Goal: Task Accomplishment & Management: Manage account settings

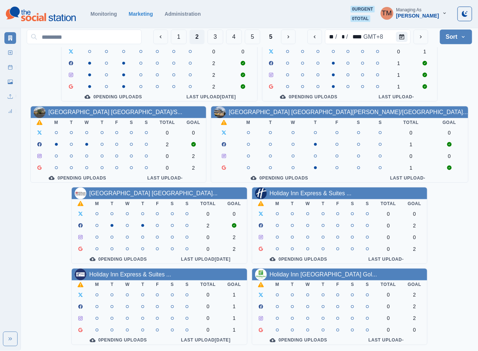
scroll to position [220, 0]
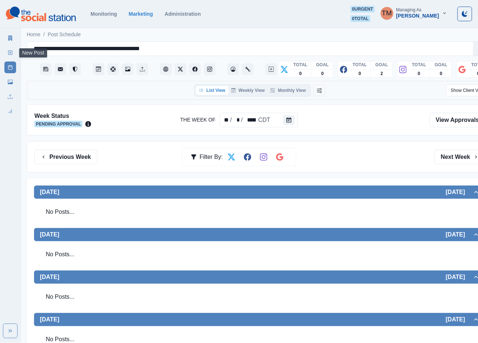
click at [8, 52] on rect at bounding box center [10, 53] width 4 height 4
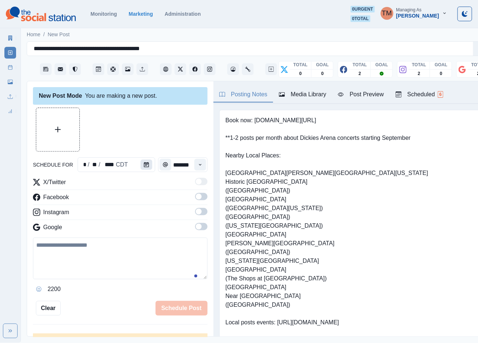
click at [144, 164] on icon "Calendar" at bounding box center [146, 164] width 5 height 5
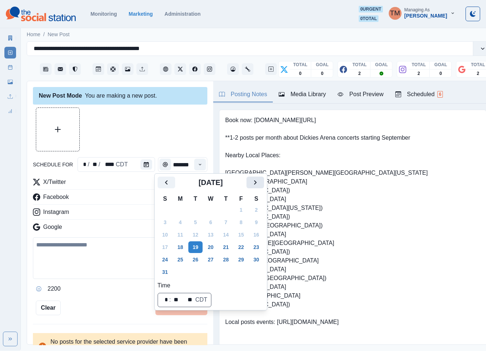
click at [254, 184] on icon "Next" at bounding box center [255, 182] width 9 height 9
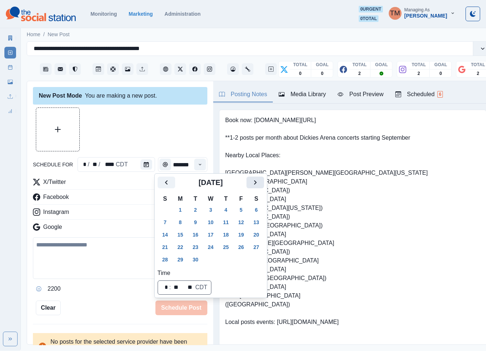
click at [255, 184] on icon "Next" at bounding box center [255, 182] width 9 height 9
click at [179, 222] on button "6" at bounding box center [180, 223] width 15 height 12
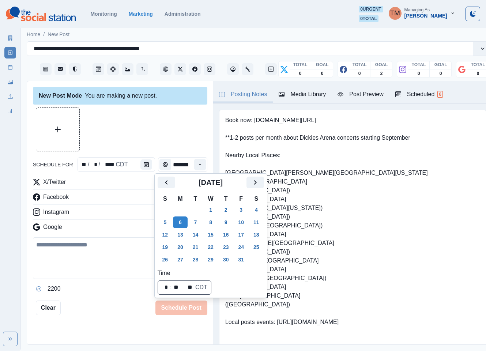
click at [144, 135] on div at bounding box center [120, 130] width 175 height 44
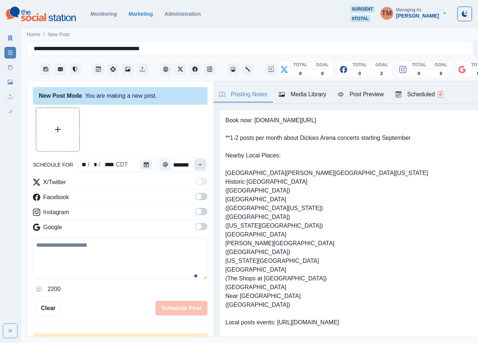
click at [198, 166] on icon "Time" at bounding box center [200, 164] width 5 height 5
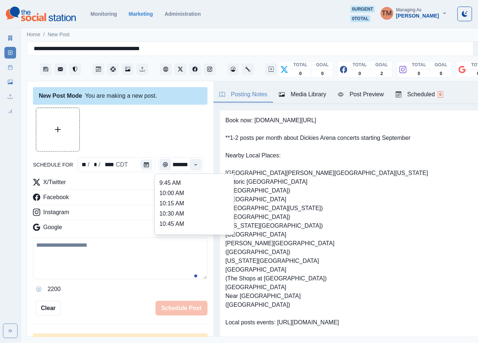
scroll to position [131, 0]
click at [170, 212] on li "12:00 PM" at bounding box center [194, 215] width 73 height 10
type input "********"
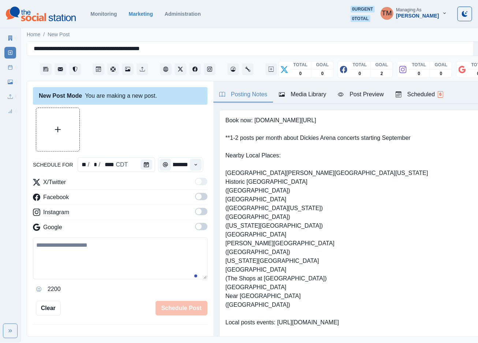
drag, startPoint x: 191, startPoint y: 195, endPoint x: 196, endPoint y: 208, distance: 13.3
click at [196, 196] on span at bounding box center [199, 197] width 6 height 6
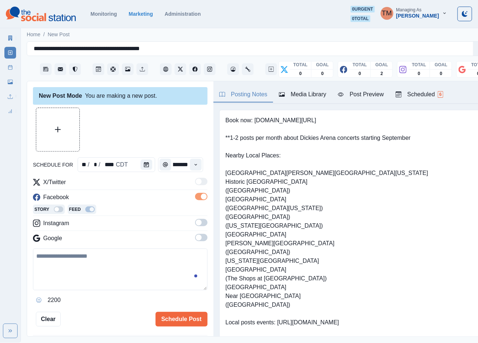
scroll to position [0, 0]
click at [196, 224] on span at bounding box center [201, 222] width 12 height 7
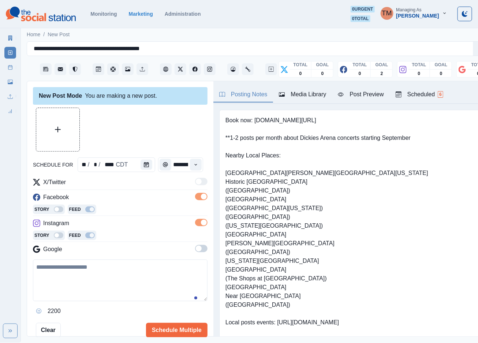
click at [196, 250] on span at bounding box center [199, 249] width 6 height 6
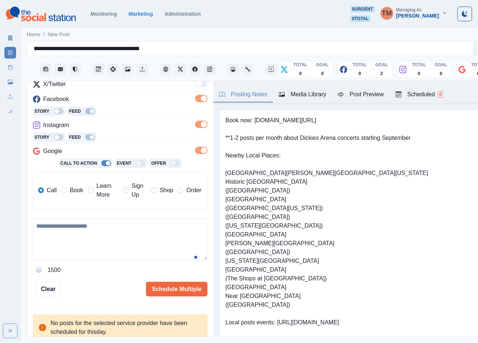
scroll to position [100, 0]
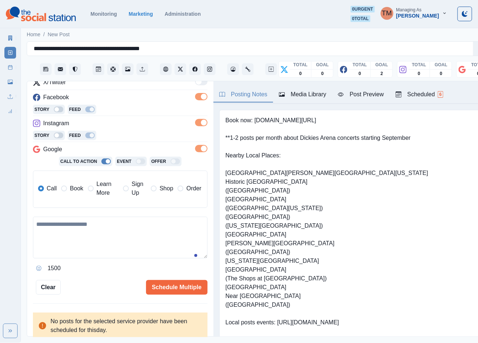
click at [71, 189] on span "Book" at bounding box center [76, 188] width 13 height 9
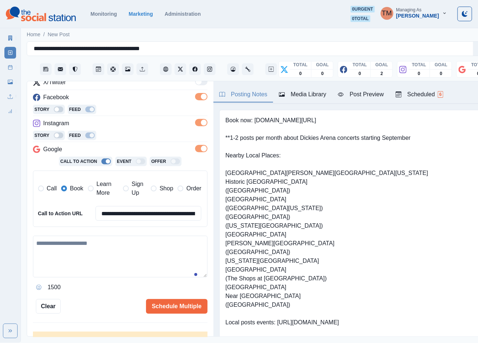
click at [68, 261] on textarea at bounding box center [120, 257] width 175 height 42
paste textarea "**********"
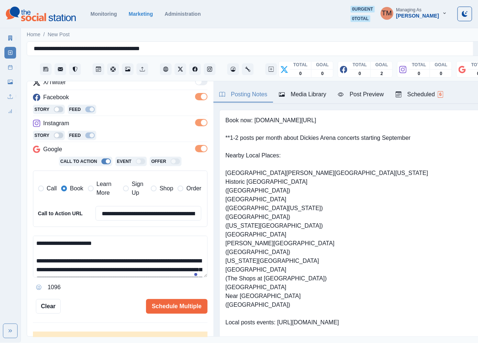
scroll to position [76, 0]
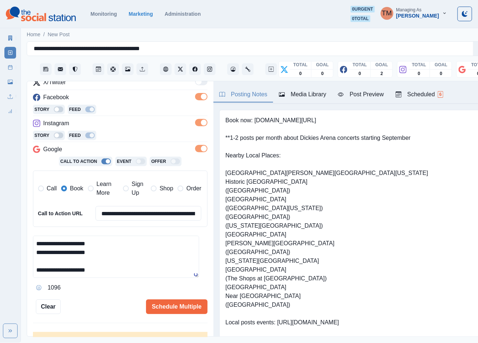
type textarea "**********"
click at [373, 99] on div "Post Preview" at bounding box center [361, 94] width 46 height 9
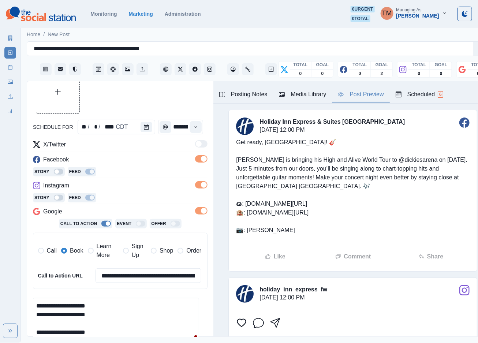
scroll to position [0, 0]
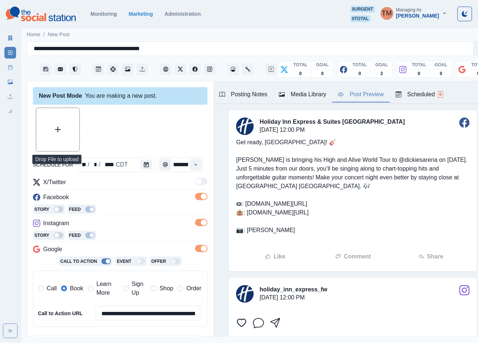
click at [54, 132] on button "Upload Media" at bounding box center [57, 129] width 43 height 43
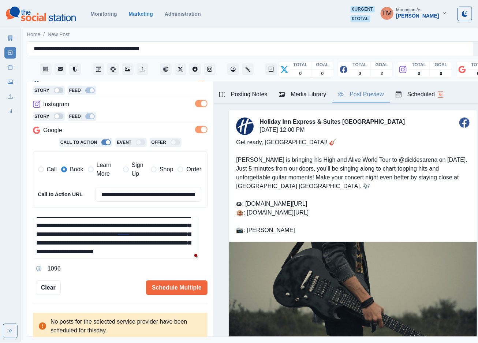
scroll to position [21, 0]
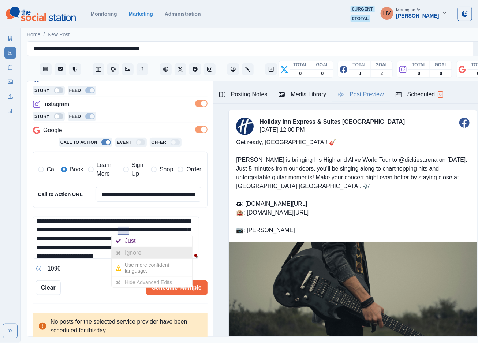
click at [121, 250] on div at bounding box center [118, 253] width 13 height 12
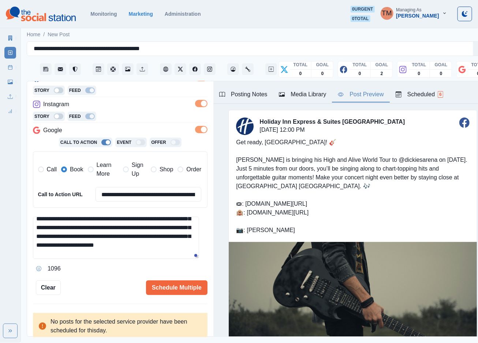
scroll to position [78, 0]
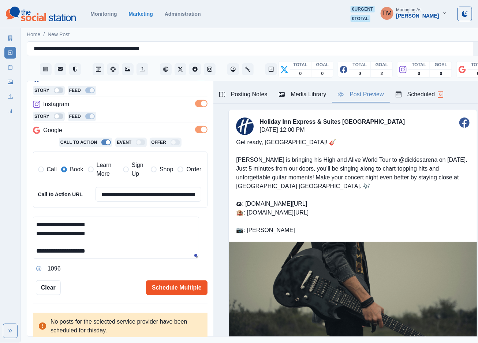
click at [166, 280] on button "Schedule Multiple" at bounding box center [176, 287] width 61 height 15
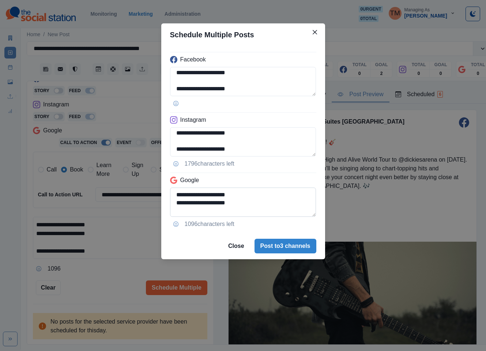
scroll to position [68, 0]
click at [178, 208] on textarea "**********" at bounding box center [243, 202] width 146 height 29
type textarea "**********"
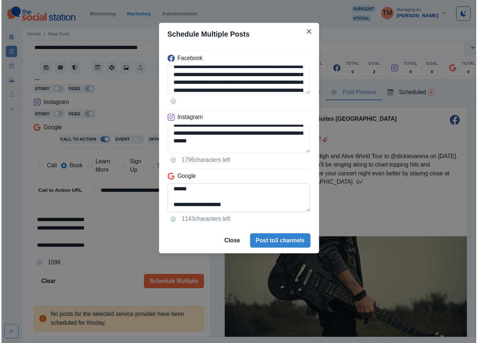
scroll to position [66, 0]
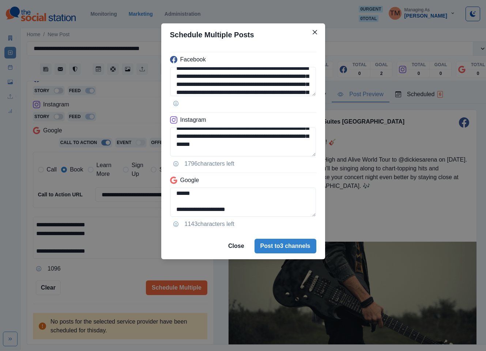
drag, startPoint x: 105, startPoint y: 282, endPoint x: 124, endPoint y: 265, distance: 25.7
click at [105, 282] on div "**********" at bounding box center [243, 175] width 486 height 351
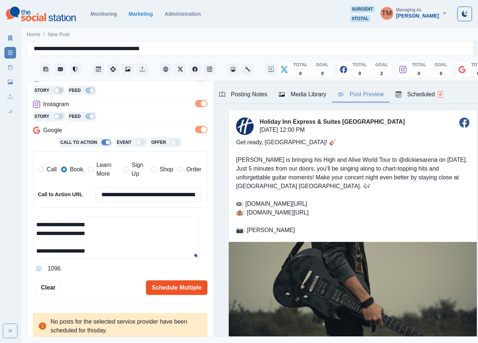
click at [150, 290] on button "Schedule Multiple" at bounding box center [176, 287] width 61 height 15
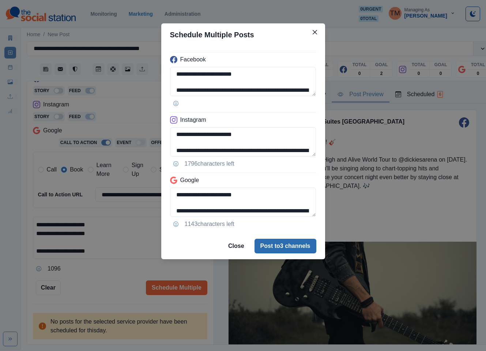
click at [298, 248] on button "Post to 3 channels" at bounding box center [286, 246] width 62 height 15
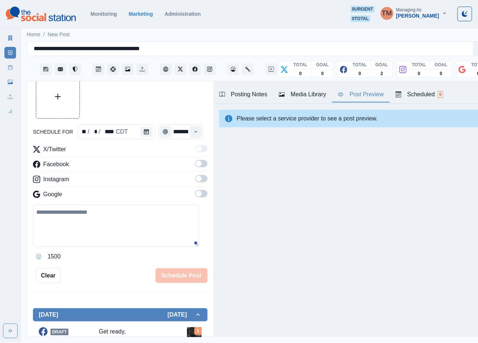
scroll to position [0, 0]
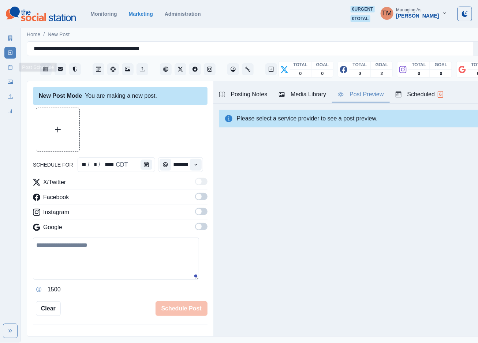
click at [8, 69] on rect at bounding box center [10, 68] width 4 height 4
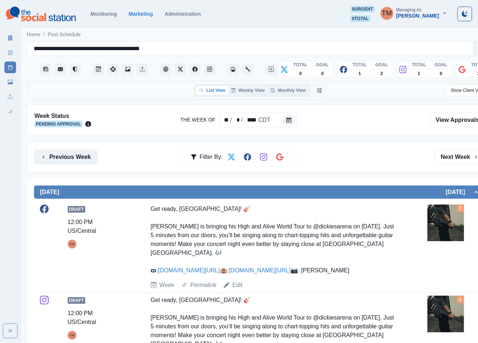
click at [55, 161] on button "Previous Week" at bounding box center [65, 157] width 63 height 15
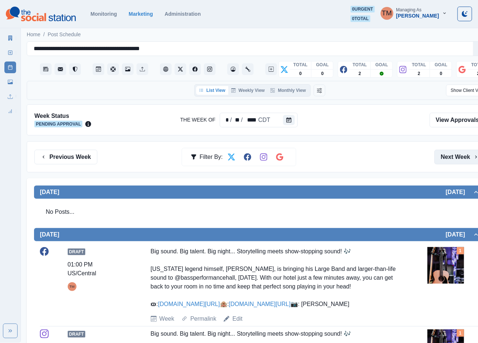
click at [449, 157] on button "Next Week" at bounding box center [459, 157] width 51 height 15
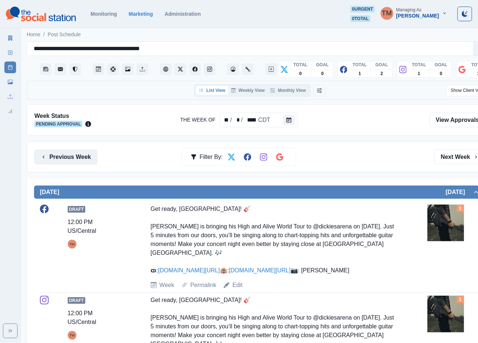
drag, startPoint x: 70, startPoint y: 153, endPoint x: 61, endPoint y: 156, distance: 9.4
click at [68, 153] on button "Previous Week" at bounding box center [65, 157] width 63 height 15
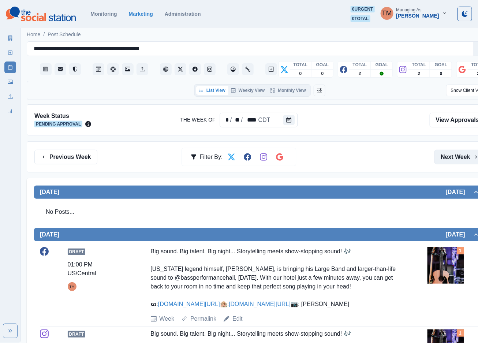
drag, startPoint x: 449, startPoint y: 159, endPoint x: 444, endPoint y: 160, distance: 5.5
click at [449, 160] on button "Next Week" at bounding box center [459, 157] width 51 height 15
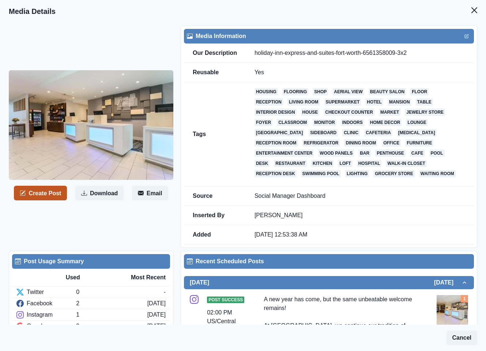
click at [43, 199] on button "Create Post" at bounding box center [40, 193] width 53 height 15
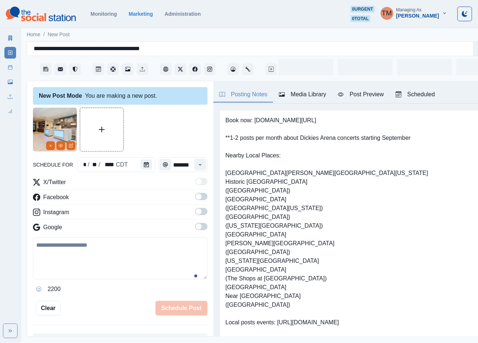
click at [78, 258] on textarea at bounding box center [120, 259] width 175 height 42
paste textarea "**********"
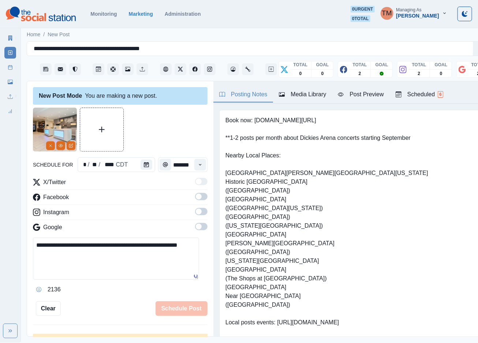
type textarea "**********"
click at [195, 198] on span at bounding box center [201, 196] width 12 height 7
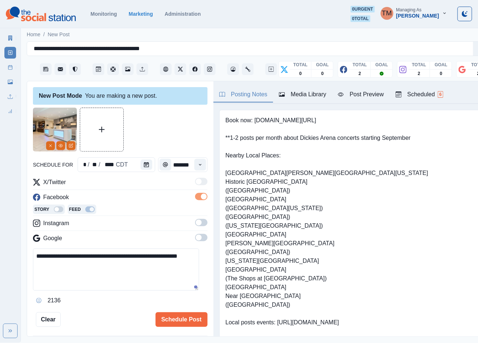
drag, startPoint x: 194, startPoint y: 223, endPoint x: 195, endPoint y: 248, distance: 25.3
click at [195, 225] on span at bounding box center [201, 222] width 12 height 7
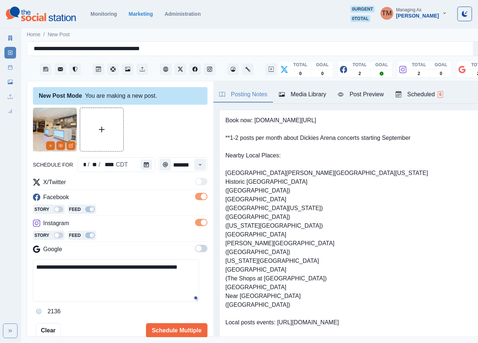
click at [195, 248] on span at bounding box center [201, 248] width 12 height 7
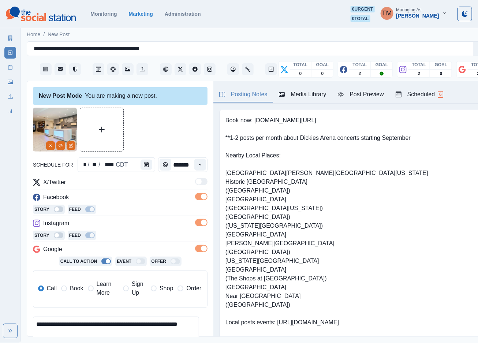
drag, startPoint x: 72, startPoint y: 288, endPoint x: 79, endPoint y: 276, distance: 14.1
click at [72, 288] on span "Book" at bounding box center [76, 288] width 13 height 9
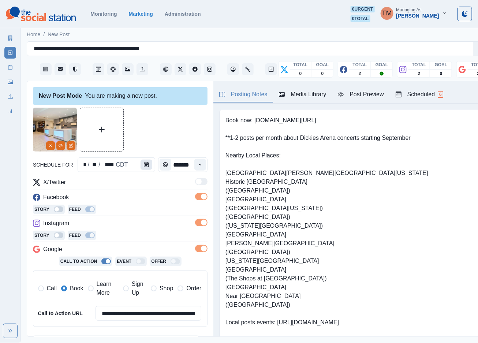
click at [143, 167] on button "Calendar" at bounding box center [147, 165] width 12 height 10
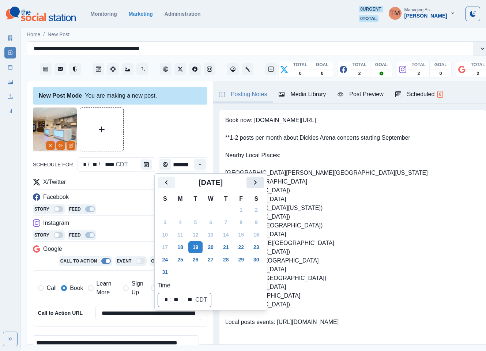
click at [251, 183] on icon "Next" at bounding box center [255, 182] width 9 height 9
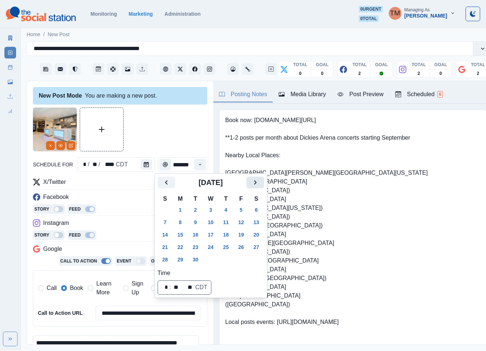
click at [252, 183] on icon "Next" at bounding box center [255, 182] width 9 height 9
click at [226, 221] on button "9" at bounding box center [226, 223] width 15 height 12
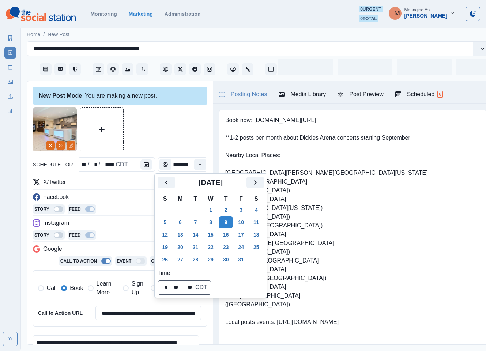
click at [160, 135] on div at bounding box center [120, 130] width 175 height 44
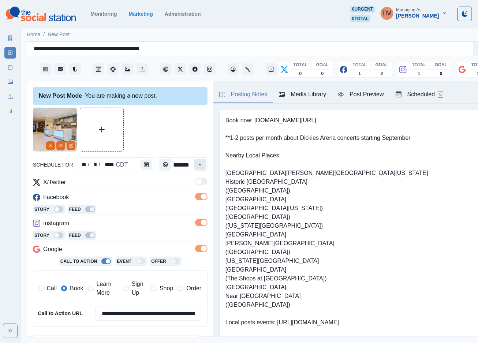
click at [198, 163] on icon "Time" at bounding box center [200, 164] width 5 height 5
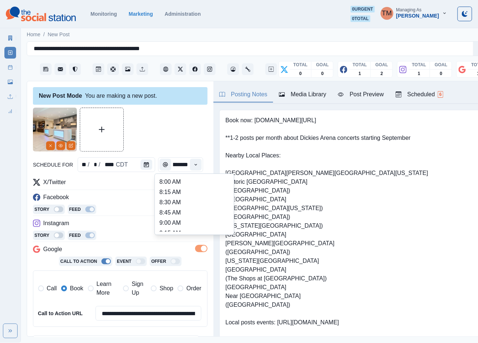
scroll to position [220, 0]
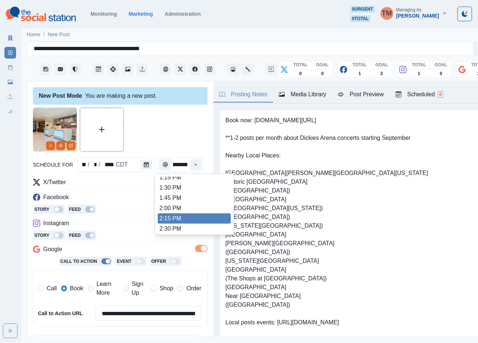
click at [173, 216] on li "2:15 PM" at bounding box center [194, 218] width 73 height 10
type input "*******"
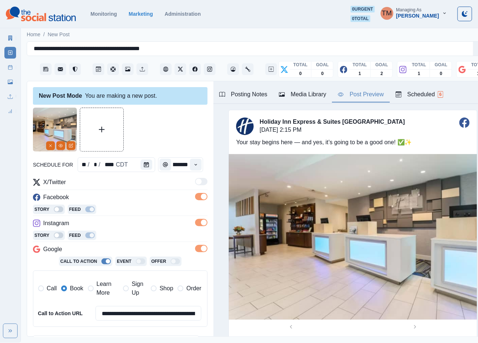
click at [364, 96] on div "Post Preview" at bounding box center [361, 94] width 46 height 9
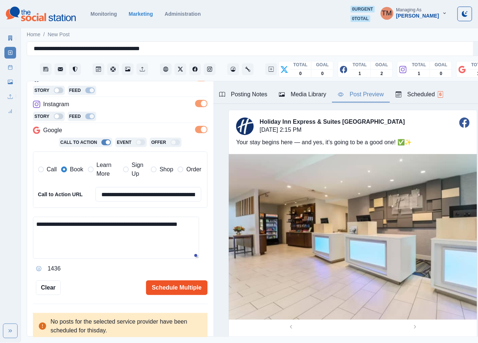
scroll to position [8, 0]
click at [159, 283] on button "Schedule Multiple" at bounding box center [176, 287] width 61 height 15
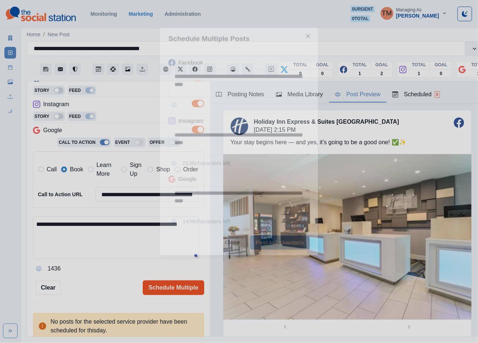
scroll to position [0, 0]
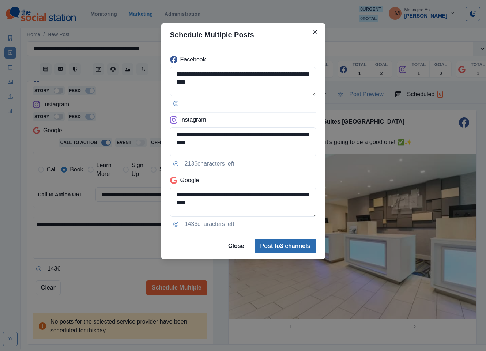
click at [295, 250] on button "Post to 3 channels" at bounding box center [286, 246] width 62 height 15
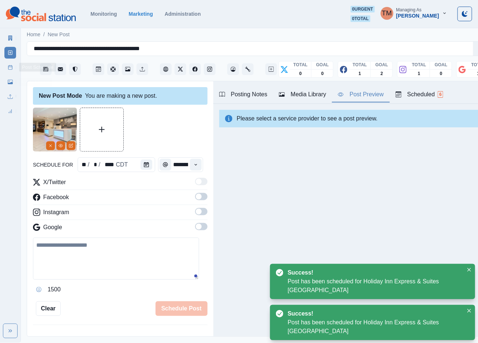
click at [9, 69] on icon at bounding box center [10, 67] width 5 height 5
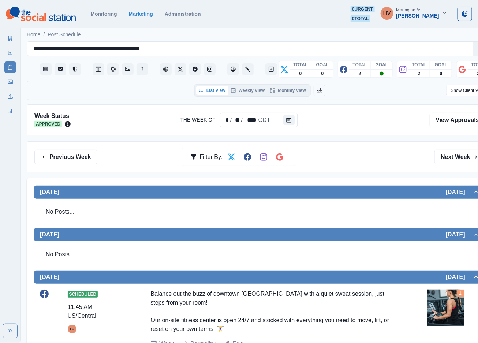
click at [287, 120] on icon "Calendar" at bounding box center [289, 119] width 5 height 5
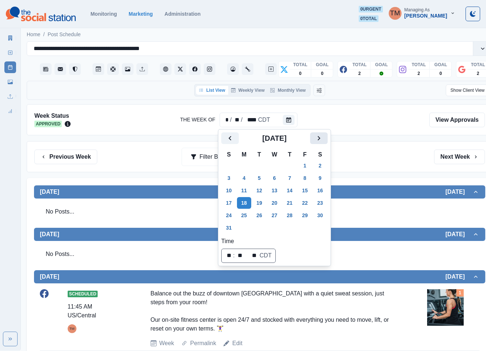
click at [315, 138] on icon "Next" at bounding box center [319, 138] width 9 height 9
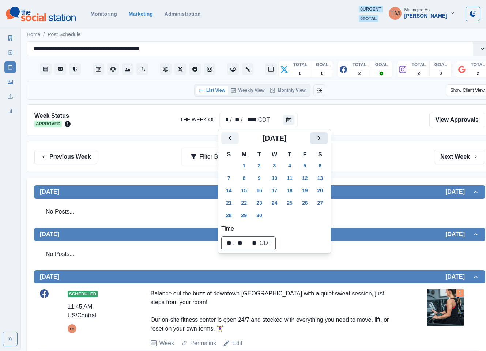
click at [315, 138] on icon "Next" at bounding box center [319, 138] width 9 height 9
click at [244, 179] on button "6" at bounding box center [244, 178] width 15 height 12
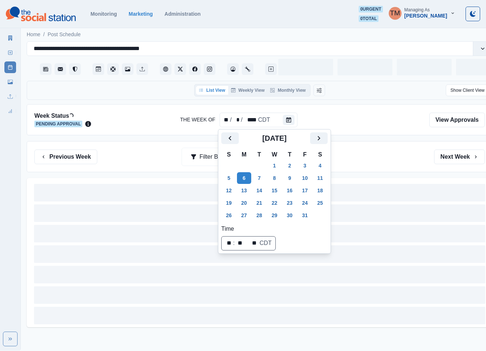
click at [366, 163] on div "Previous Week Filter By: Next Week" at bounding box center [259, 157] width 451 height 15
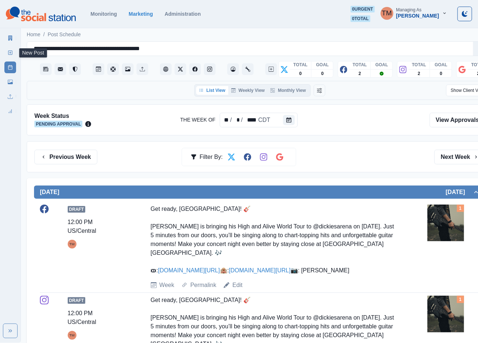
click at [12, 52] on rect at bounding box center [10, 53] width 4 height 4
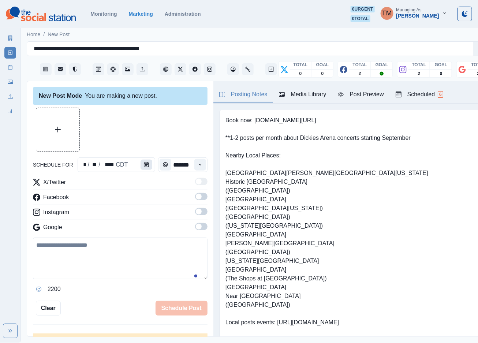
click at [144, 165] on icon "Calendar" at bounding box center [146, 164] width 5 height 5
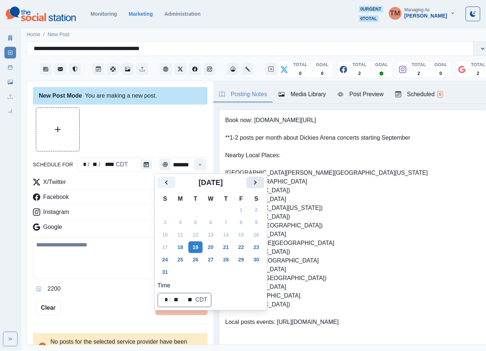
click at [251, 186] on icon "Next" at bounding box center [255, 182] width 9 height 9
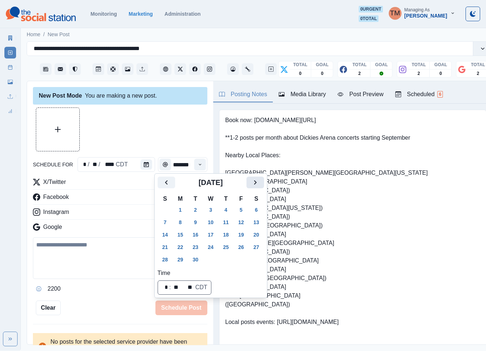
click at [251, 186] on icon "Next" at bounding box center [255, 182] width 9 height 9
click at [211, 235] on button "15" at bounding box center [210, 235] width 15 height 12
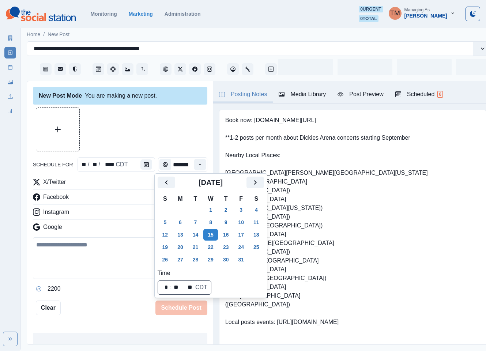
click at [119, 121] on div at bounding box center [120, 130] width 175 height 44
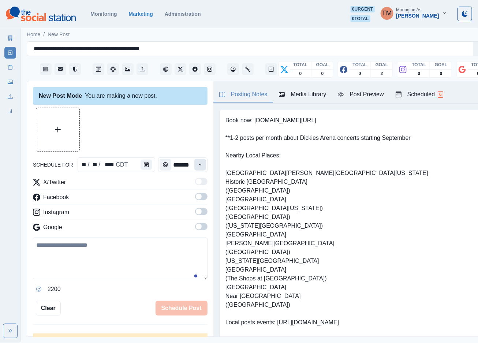
click at [194, 167] on button "Time" at bounding box center [200, 165] width 12 height 12
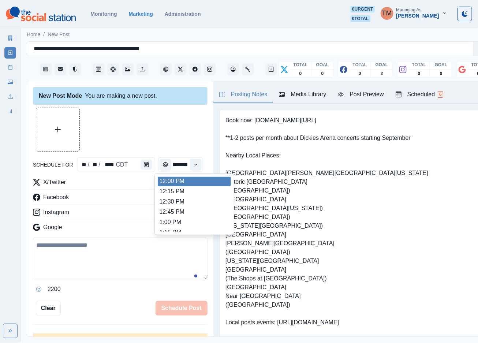
scroll to position [164, 0]
click at [190, 184] on li "12:00 PM" at bounding box center [194, 182] width 73 height 10
type input "********"
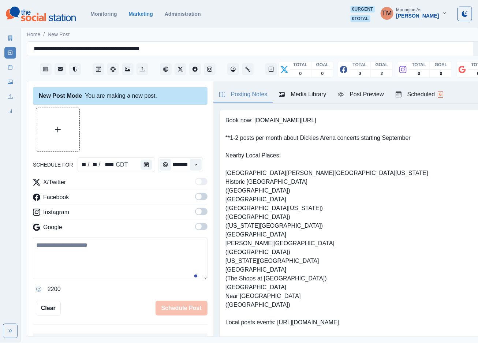
click at [196, 198] on span at bounding box center [199, 197] width 6 height 6
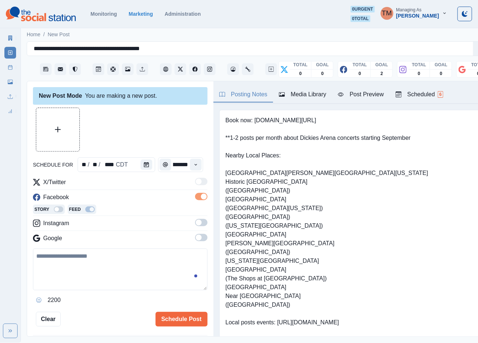
scroll to position [0, 0]
click at [197, 225] on span at bounding box center [201, 222] width 12 height 7
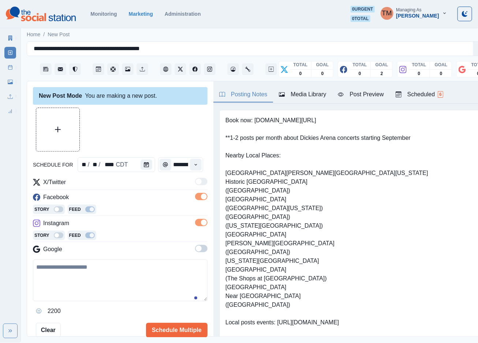
click at [195, 250] on span at bounding box center [201, 248] width 12 height 7
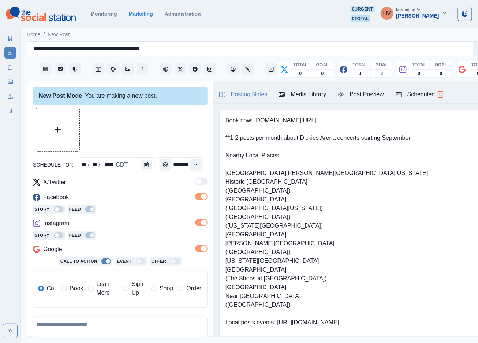
click at [72, 292] on span "Book" at bounding box center [76, 288] width 13 height 9
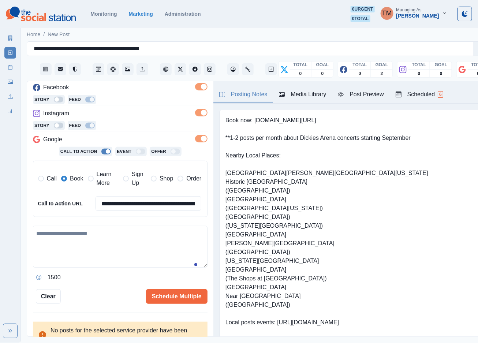
drag, startPoint x: 77, startPoint y: 255, endPoint x: 78, endPoint y: 250, distance: 5.5
click at [78, 254] on textarea at bounding box center [120, 247] width 175 height 42
paste textarea "**********"
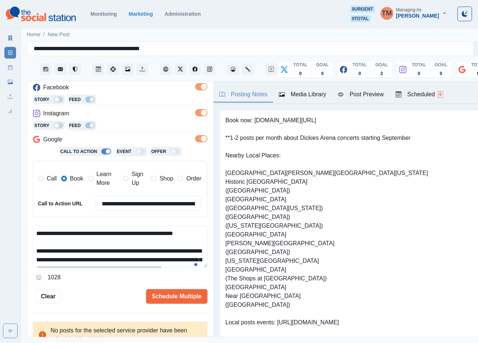
scroll to position [102, 0]
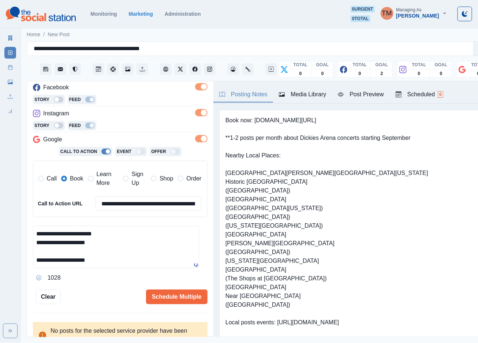
type textarea "**********"
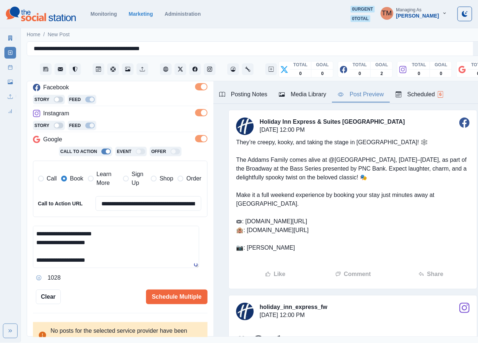
click at [368, 97] on div "Post Preview" at bounding box center [361, 94] width 46 height 9
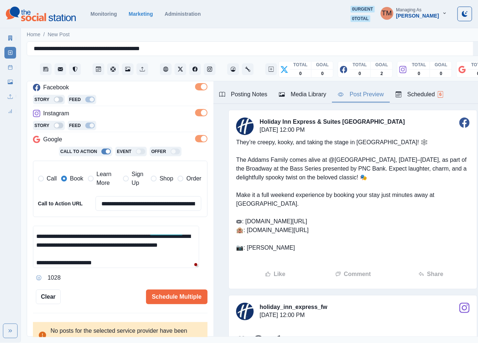
scroll to position [47, 0]
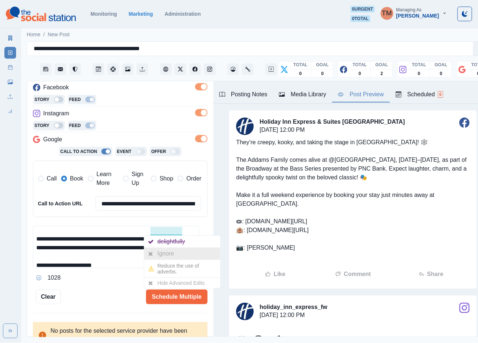
click at [166, 258] on div "Ignore" at bounding box center [166, 254] width 19 height 12
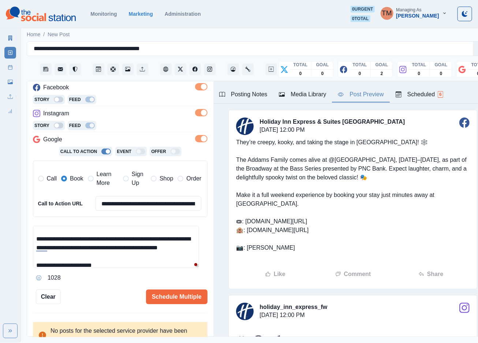
scroll to position [69, 0]
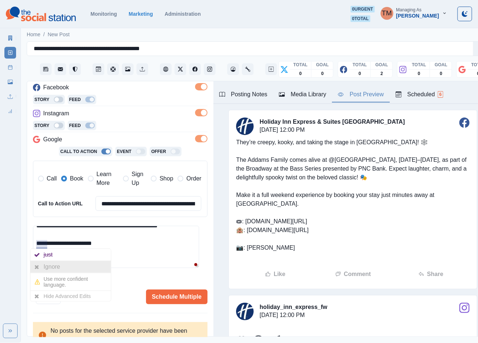
click at [45, 262] on div "Ignore" at bounding box center [53, 267] width 19 height 12
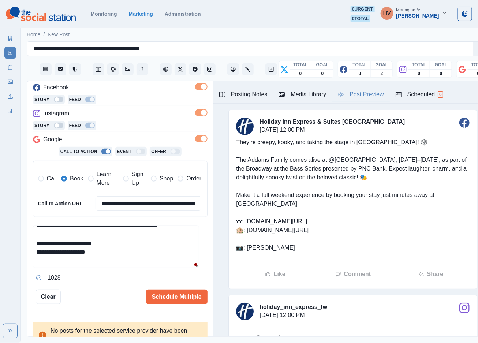
drag, startPoint x: 130, startPoint y: 261, endPoint x: 144, endPoint y: 259, distance: 14.4
click at [131, 261] on textarea "**********" at bounding box center [116, 247] width 166 height 42
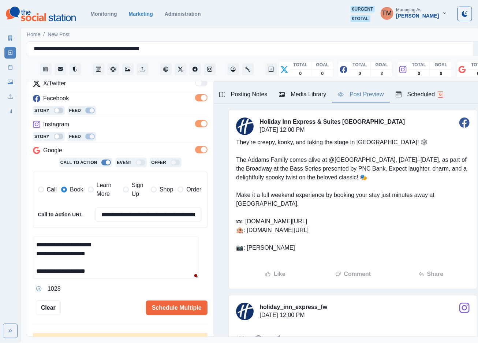
scroll to position [0, 0]
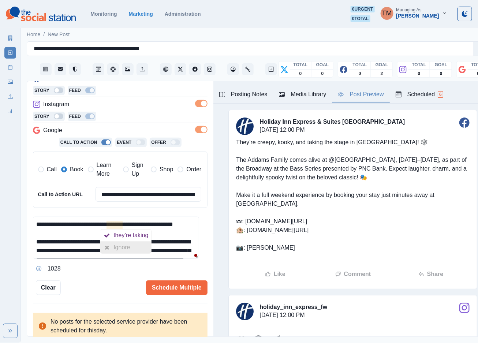
click at [121, 248] on div "Ignore" at bounding box center [122, 248] width 19 height 12
click at [160, 285] on button "Schedule Multiple" at bounding box center [176, 287] width 61 height 15
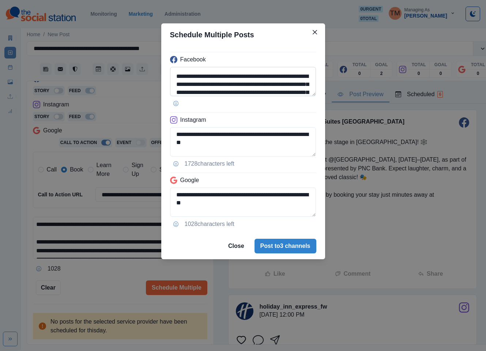
click at [274, 79] on textarea "**********" at bounding box center [243, 81] width 146 height 29
paste textarea "**********"
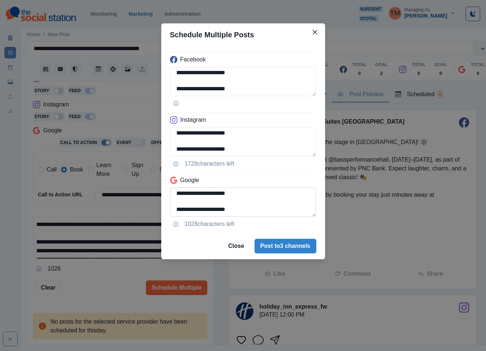
type textarea "**********"
click at [179, 205] on textarea "**********" at bounding box center [243, 202] width 146 height 29
type textarea "**********"
click at [94, 298] on div "**********" at bounding box center [243, 175] width 486 height 351
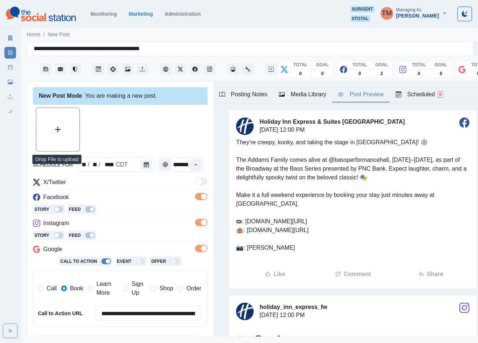
click at [68, 123] on button "Upload Media" at bounding box center [57, 129] width 43 height 43
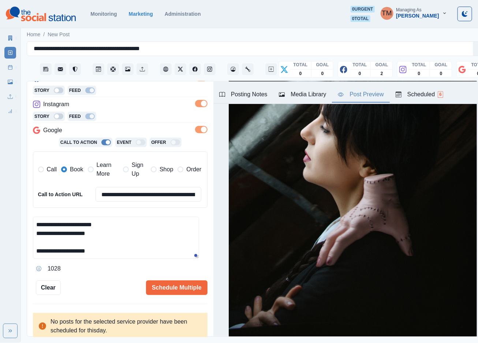
scroll to position [8, 0]
click at [165, 280] on button "Schedule Multiple" at bounding box center [176, 287] width 61 height 15
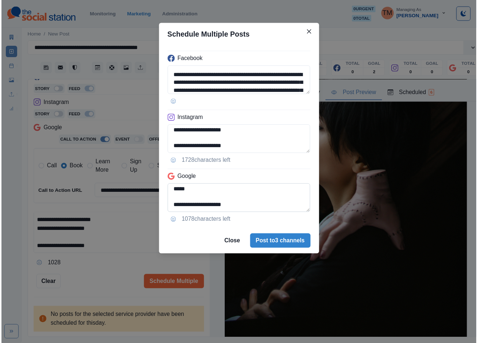
scroll to position [90, 0]
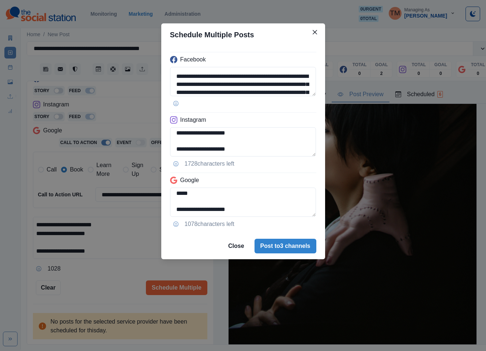
click at [105, 282] on div "**********" at bounding box center [243, 175] width 486 height 351
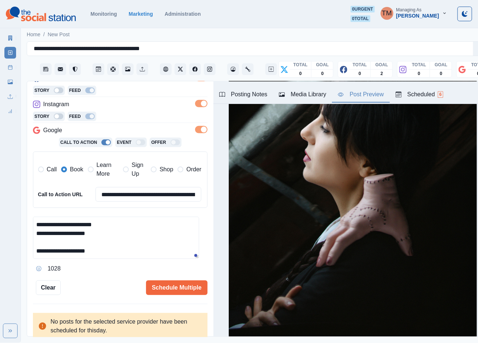
scroll to position [494, 0]
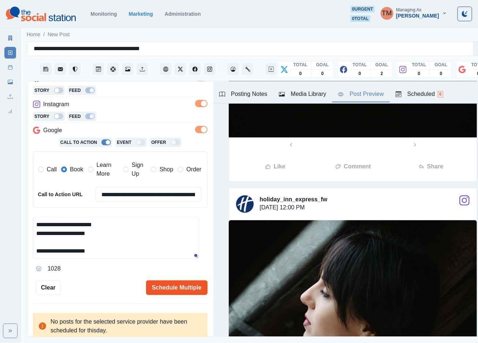
click at [187, 283] on button "Schedule Multiple" at bounding box center [176, 287] width 61 height 15
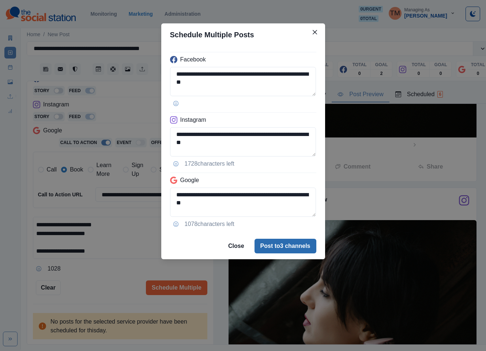
click at [296, 251] on button "Post to 3 channels" at bounding box center [286, 246] width 62 height 15
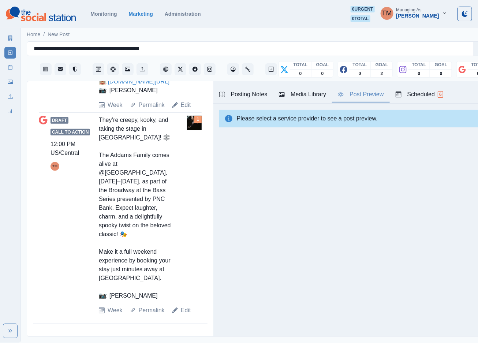
scroll to position [752, 0]
click at [10, 70] on icon at bounding box center [10, 67] width 5 height 5
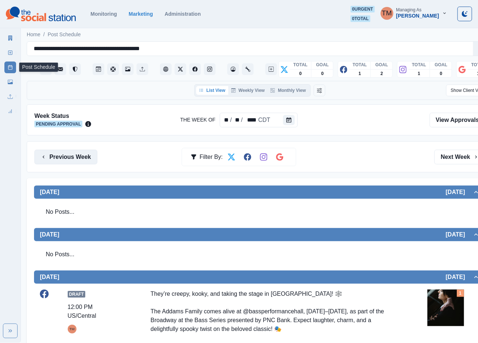
click at [74, 158] on button "Previous Week" at bounding box center [65, 157] width 63 height 15
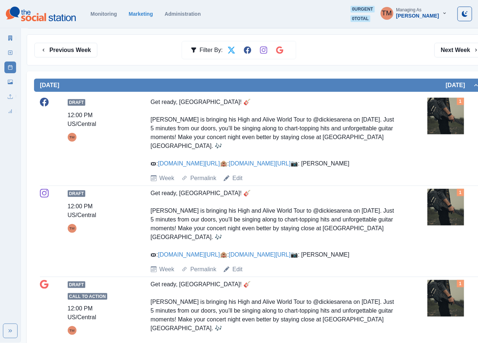
scroll to position [55, 0]
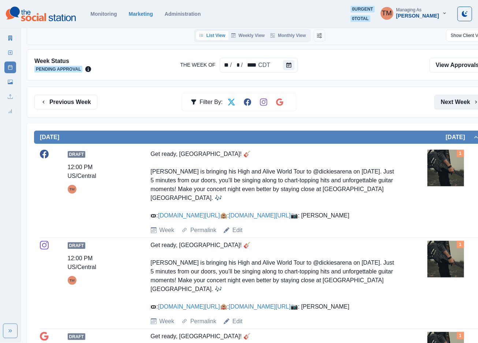
click at [460, 102] on button "Next Week" at bounding box center [459, 102] width 51 height 15
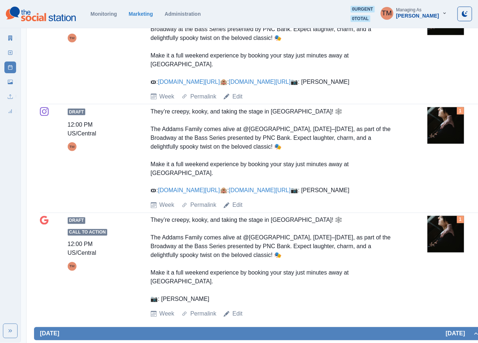
scroll to position [274, 0]
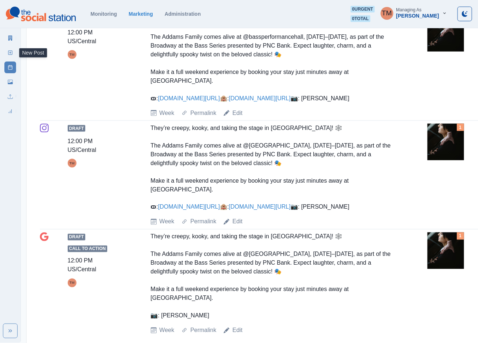
click at [10, 54] on icon at bounding box center [10, 52] width 5 height 5
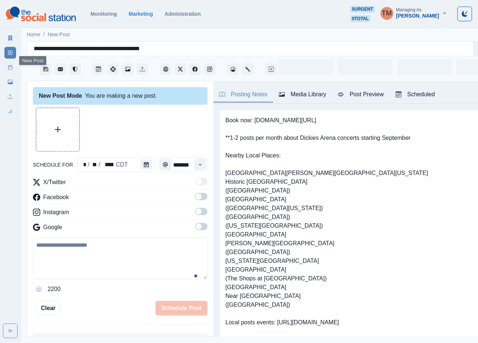
scroll to position [8, 0]
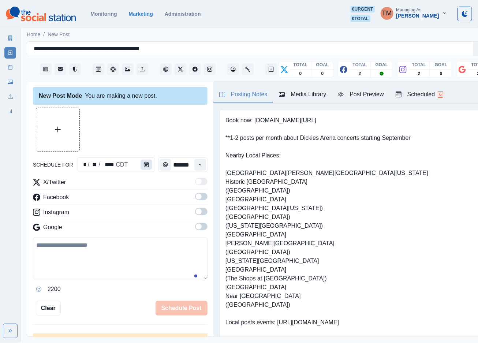
click at [144, 162] on icon "Calendar" at bounding box center [146, 164] width 5 height 5
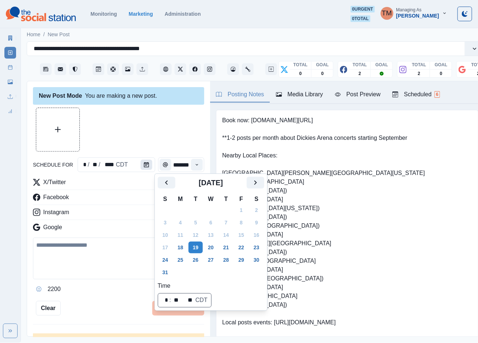
scroll to position [0, 0]
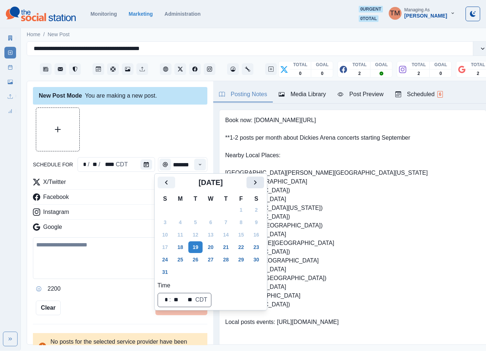
click at [255, 185] on icon "Next" at bounding box center [255, 182] width 9 height 9
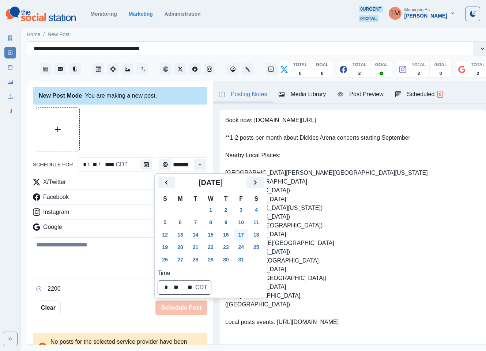
click at [240, 234] on button "17" at bounding box center [241, 235] width 15 height 12
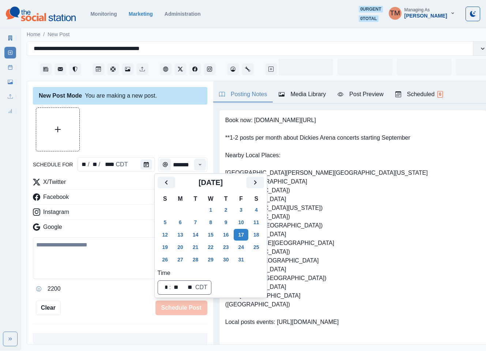
click at [165, 137] on div at bounding box center [120, 130] width 175 height 44
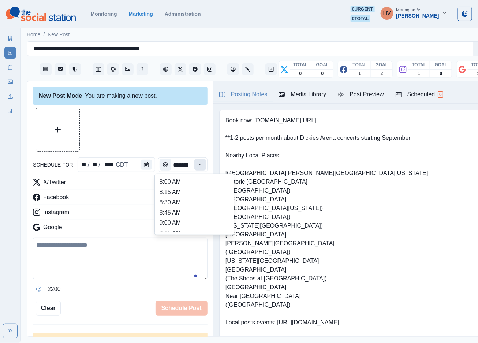
click at [198, 166] on icon "Time" at bounding box center [200, 164] width 5 height 5
click at [167, 212] on li "11:30 AM" at bounding box center [194, 215] width 73 height 10
type input "********"
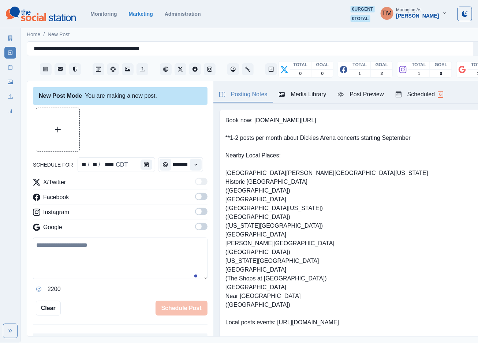
click at [196, 198] on span at bounding box center [199, 197] width 6 height 6
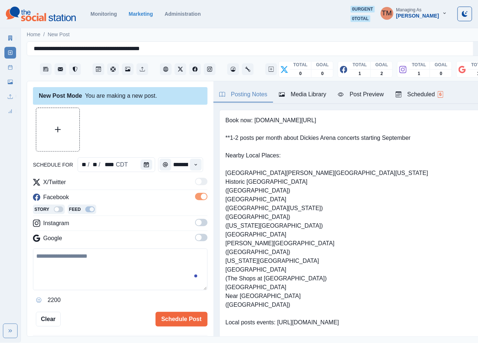
click at [195, 224] on span at bounding box center [201, 222] width 12 height 7
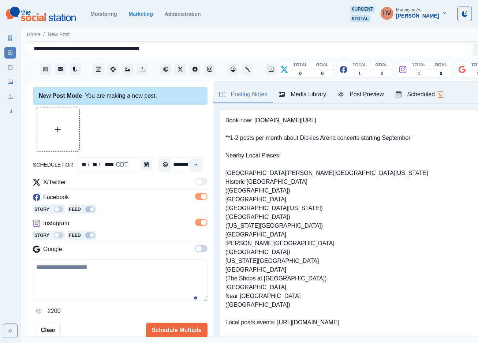
click at [195, 250] on span at bounding box center [201, 248] width 12 height 7
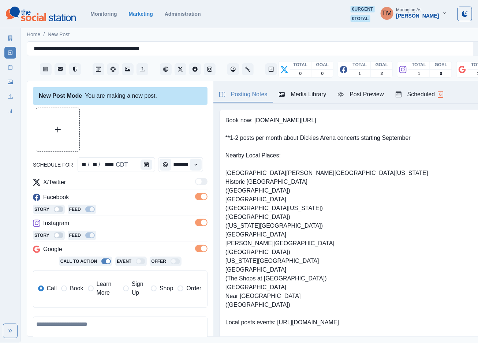
click at [70, 291] on span "Book" at bounding box center [76, 288] width 13 height 9
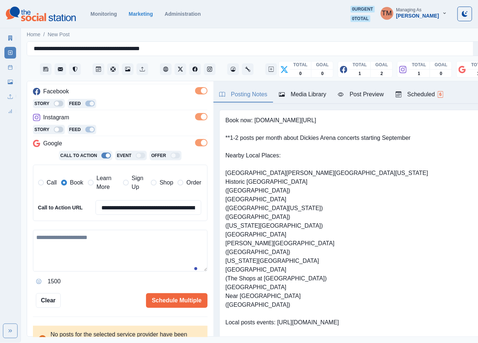
scroll to position [110, 0]
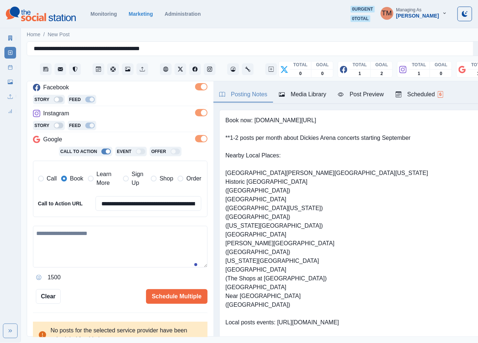
click at [89, 255] on textarea at bounding box center [120, 247] width 175 height 42
paste textarea "**********"
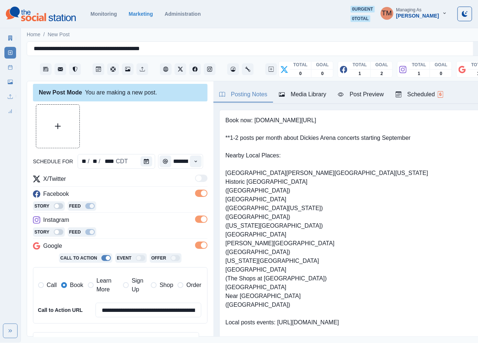
scroll to position [0, 0]
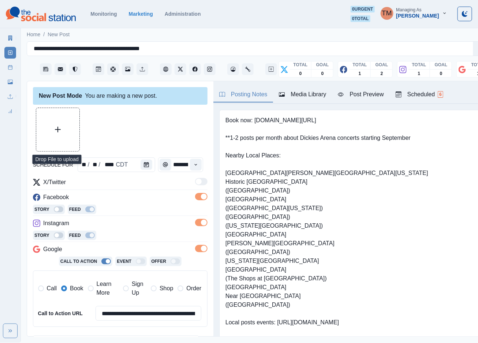
click at [58, 134] on button "Upload Media" at bounding box center [57, 129] width 43 height 43
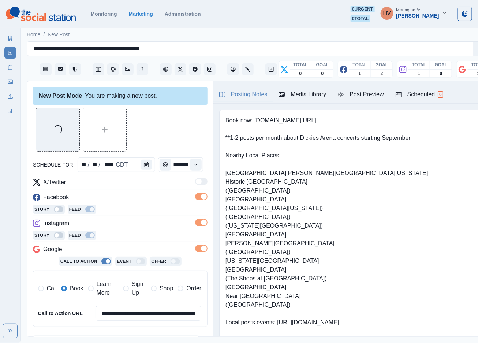
click at [367, 96] on div "Post Preview" at bounding box center [361, 94] width 46 height 9
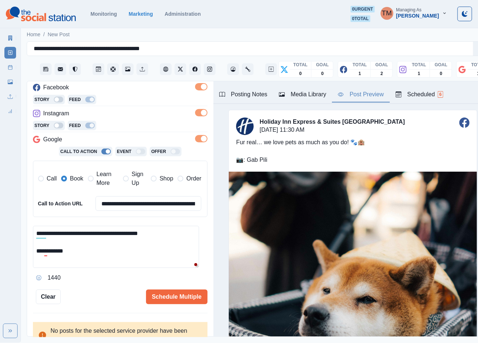
scroll to position [119, 0]
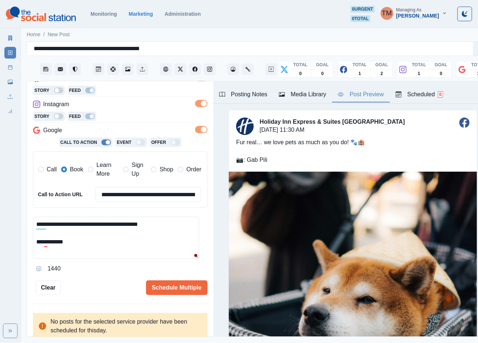
click at [82, 227] on textarea "**********" at bounding box center [116, 238] width 166 height 42
click at [49, 248] on div "Ignore" at bounding box center [53, 248] width 19 height 12
click at [106, 248] on textarea "**********" at bounding box center [116, 238] width 166 height 42
drag, startPoint x: 106, startPoint y: 227, endPoint x: 95, endPoint y: 227, distance: 11.7
click at [95, 227] on textarea "**********" at bounding box center [116, 238] width 166 height 42
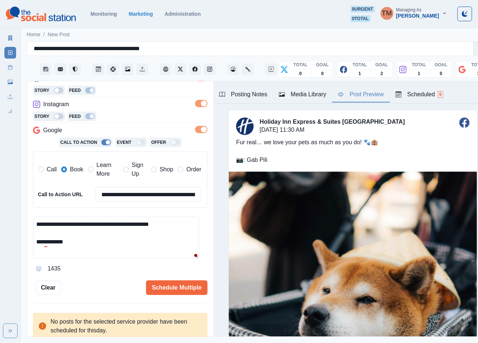
click at [91, 227] on textarea "**********" at bounding box center [116, 238] width 166 height 42
drag, startPoint x: 94, startPoint y: 227, endPoint x: 81, endPoint y: 227, distance: 13.2
click at [81, 227] on textarea "**********" at bounding box center [116, 238] width 166 height 42
type textarea "**********"
click at [120, 245] on textarea "**********" at bounding box center [116, 238] width 166 height 42
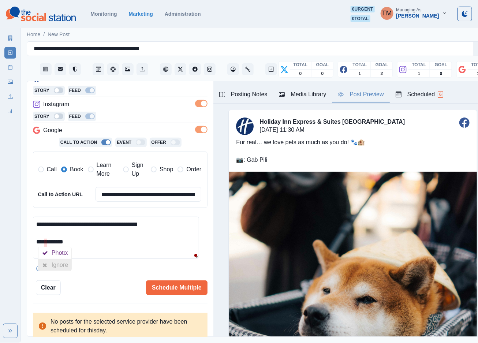
click at [50, 265] on div at bounding box center [44, 265] width 13 height 12
click at [94, 245] on textarea "**********" at bounding box center [116, 238] width 166 height 42
click at [181, 280] on button "Schedule Multiple" at bounding box center [176, 287] width 61 height 15
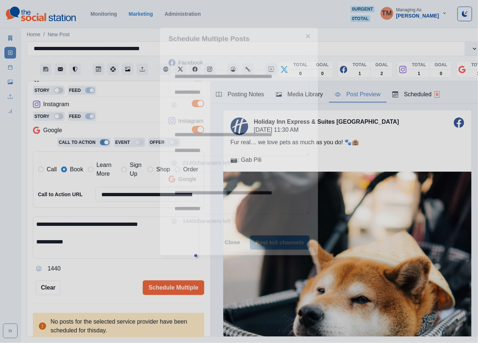
scroll to position [0, 0]
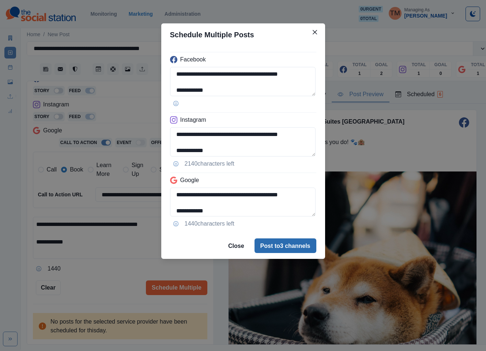
click at [285, 247] on button "Post to 3 channels" at bounding box center [286, 246] width 62 height 15
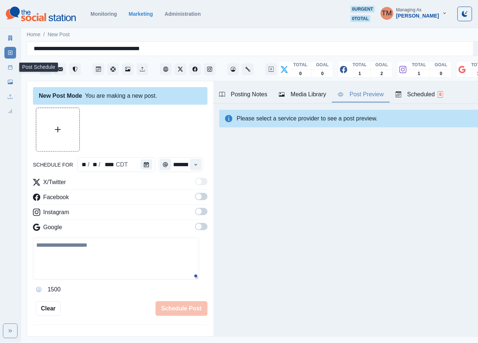
click at [11, 67] on icon at bounding box center [10, 67] width 5 height 5
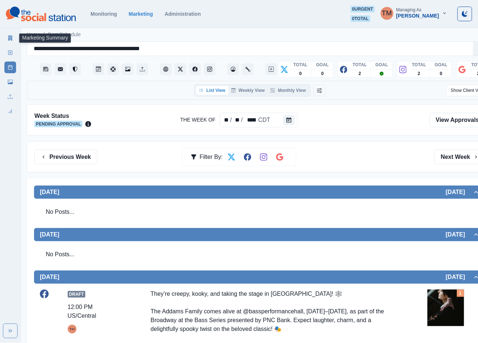
click at [14, 40] on link "Marketing Summary" at bounding box center [10, 38] width 12 height 12
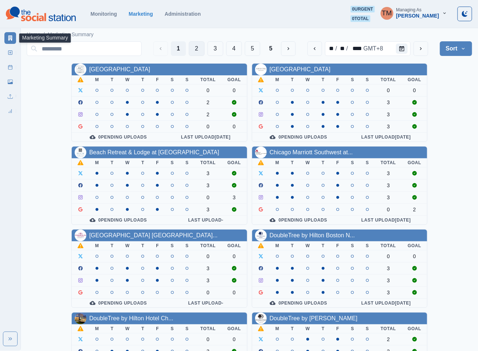
click at [197, 49] on button "2" at bounding box center [197, 48] width 16 height 15
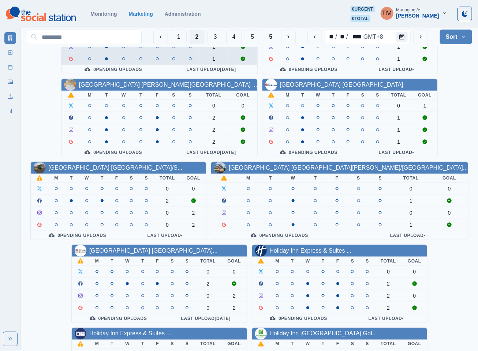
scroll to position [220, 0]
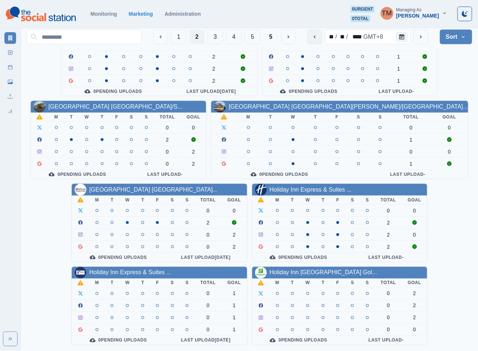
click at [315, 35] on icon "previous" at bounding box center [315, 37] width 6 height 6
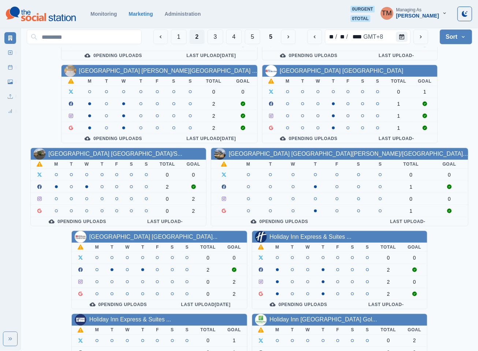
scroll to position [220, 0]
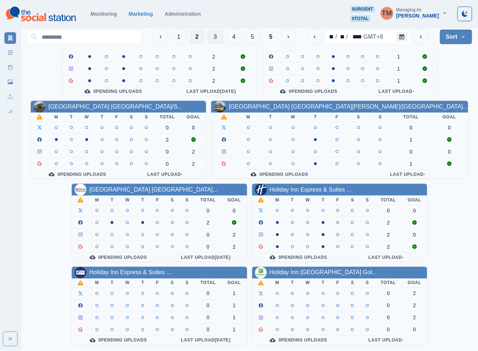
click at [212, 35] on button "3" at bounding box center [215, 37] width 16 height 15
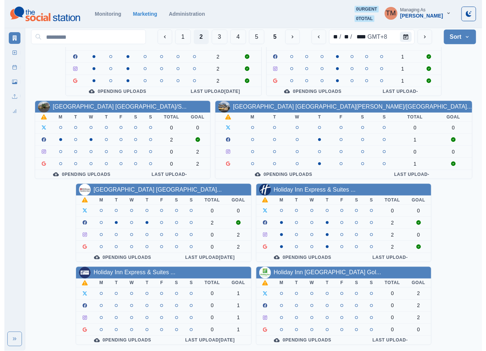
scroll to position [0, 0]
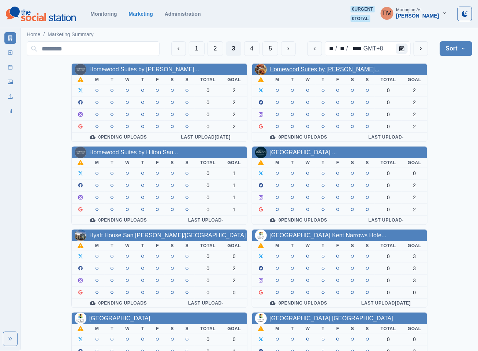
click at [302, 71] on link "Homewood Suites by Hilton Par..." at bounding box center [325, 69] width 110 height 6
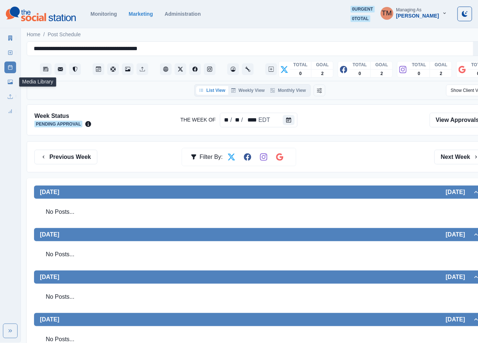
click at [8, 81] on icon at bounding box center [10, 81] width 5 height 5
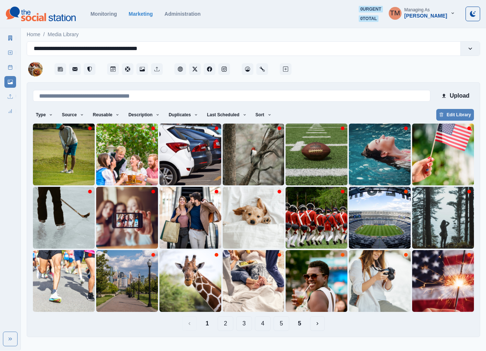
click at [225, 326] on button "2" at bounding box center [226, 324] width 16 height 15
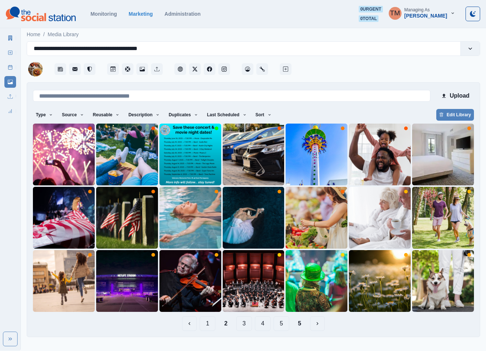
click at [246, 325] on button "3" at bounding box center [244, 324] width 16 height 15
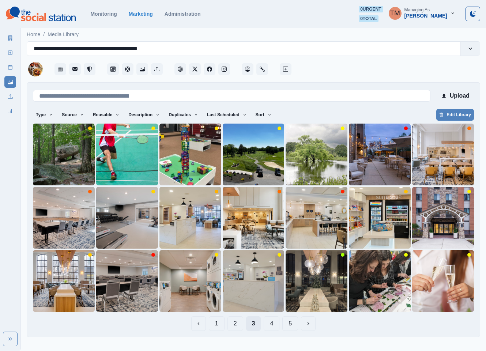
click at [254, 323] on button "3" at bounding box center [253, 324] width 15 height 15
click at [276, 327] on button "4" at bounding box center [272, 324] width 16 height 15
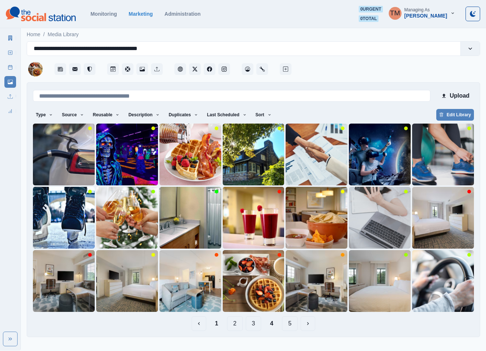
click at [234, 323] on button "2" at bounding box center [235, 324] width 16 height 15
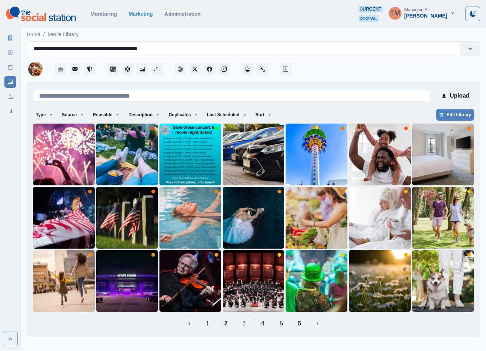
click at [246, 326] on button "3" at bounding box center [244, 324] width 16 height 15
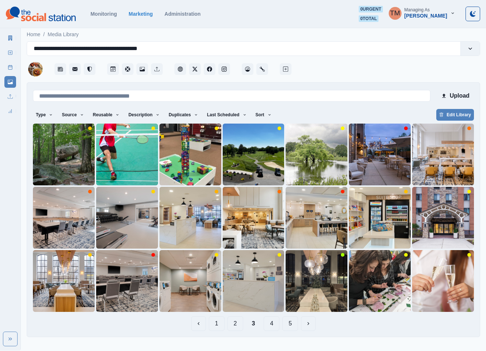
click at [272, 325] on button "4" at bounding box center [272, 324] width 16 height 15
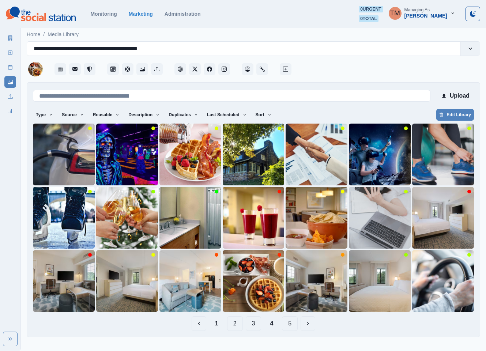
click at [288, 325] on button "5" at bounding box center [290, 324] width 16 height 15
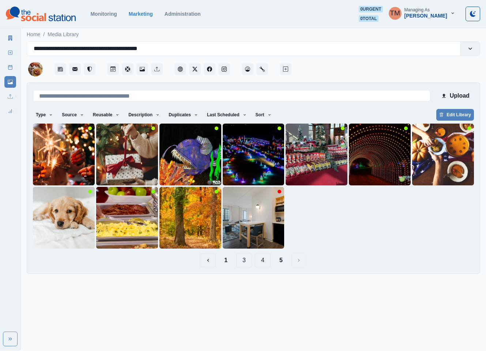
click at [225, 259] on button "1" at bounding box center [225, 260] width 15 height 15
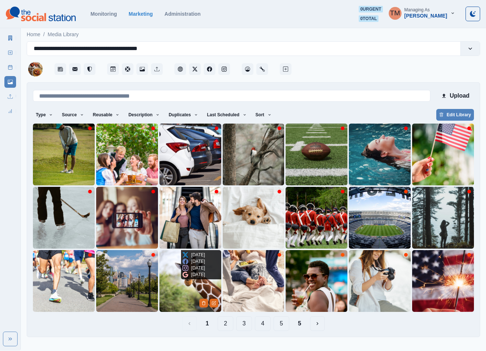
click at [173, 282] on img at bounding box center [191, 281] width 62 height 62
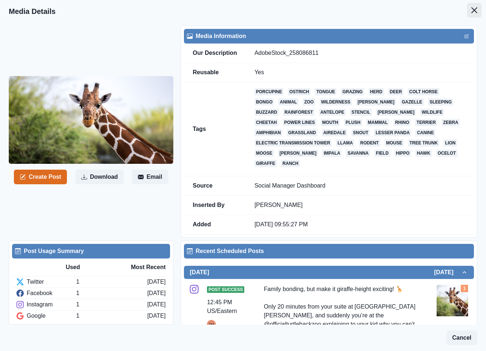
click at [470, 7] on button "Close" at bounding box center [474, 10] width 15 height 15
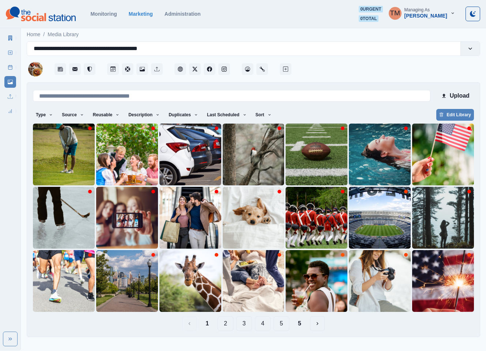
click at [228, 326] on button "2" at bounding box center [226, 324] width 16 height 15
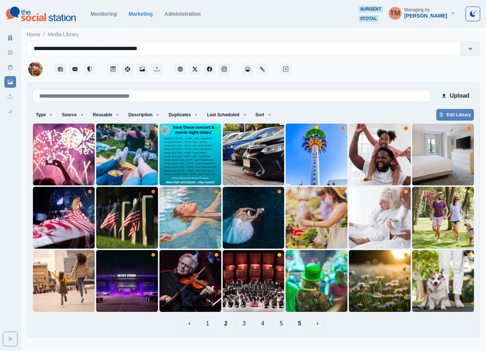
click at [241, 325] on button "3" at bounding box center [244, 324] width 16 height 15
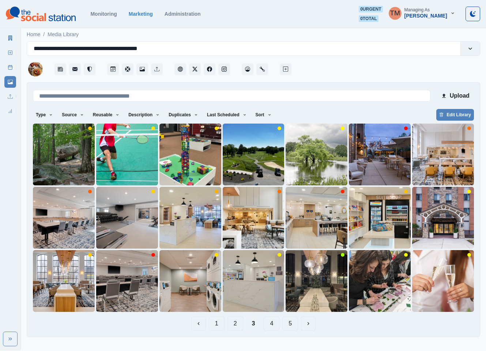
click at [216, 325] on button "1" at bounding box center [217, 324] width 16 height 15
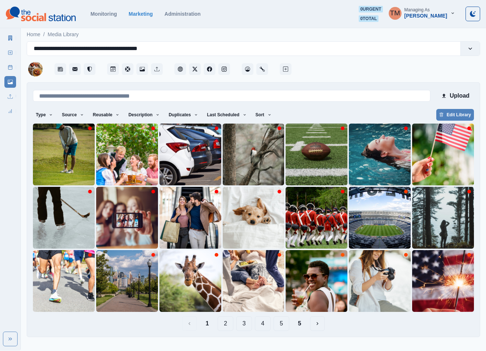
click at [265, 327] on button "4" at bounding box center [263, 324] width 16 height 15
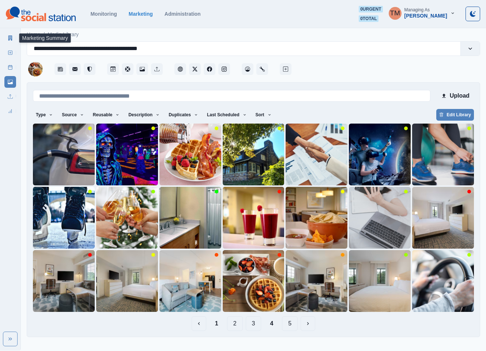
click at [9, 39] on icon at bounding box center [10, 37] width 4 height 5
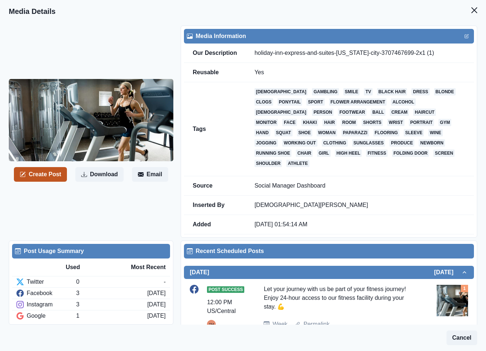
click at [37, 175] on button "Create Post" at bounding box center [40, 174] width 53 height 15
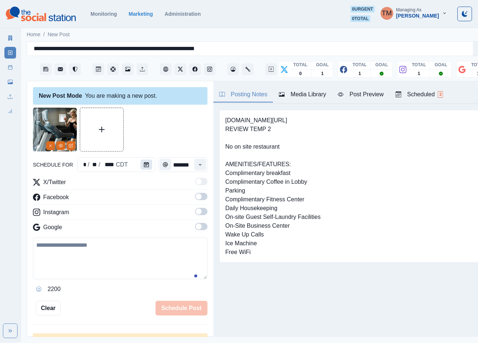
click at [143, 167] on button "Calendar" at bounding box center [147, 165] width 12 height 10
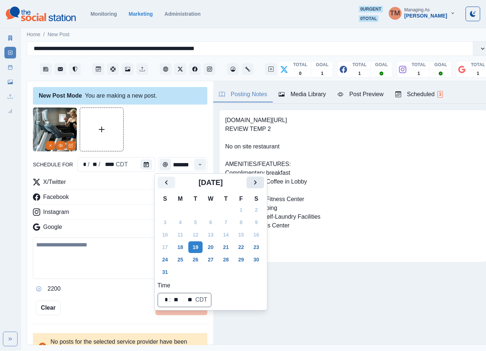
click at [254, 184] on icon "Next" at bounding box center [255, 182] width 9 height 9
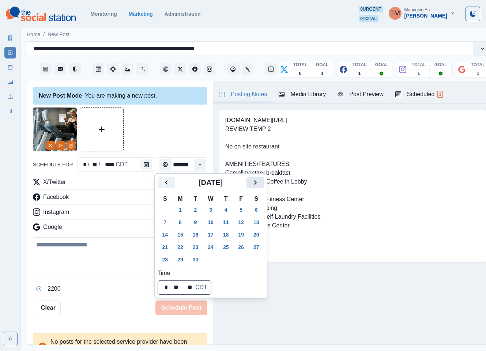
click at [254, 184] on icon "Next" at bounding box center [255, 182] width 9 height 9
click at [212, 235] on button "15" at bounding box center [210, 235] width 15 height 12
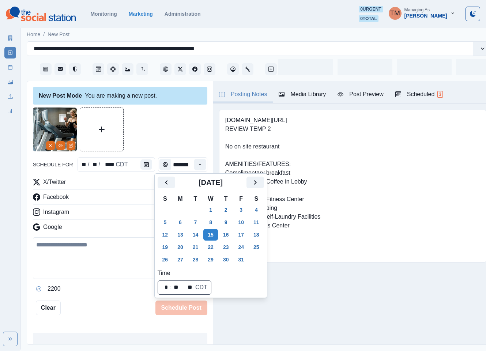
click at [162, 136] on div at bounding box center [120, 130] width 175 height 44
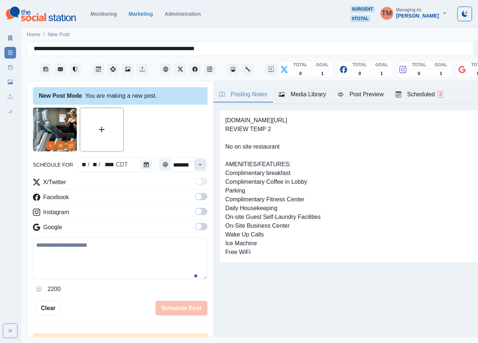
click at [198, 163] on icon "Time" at bounding box center [200, 164] width 5 height 5
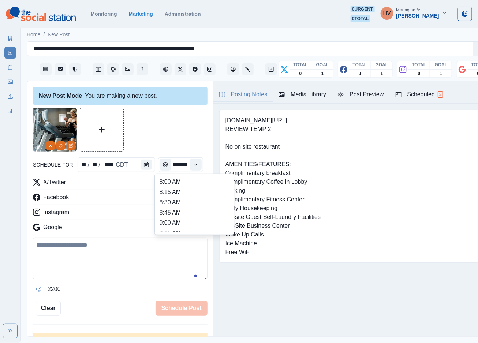
scroll to position [165, 0]
click at [174, 213] on li "12:45 PM" at bounding box center [194, 212] width 73 height 10
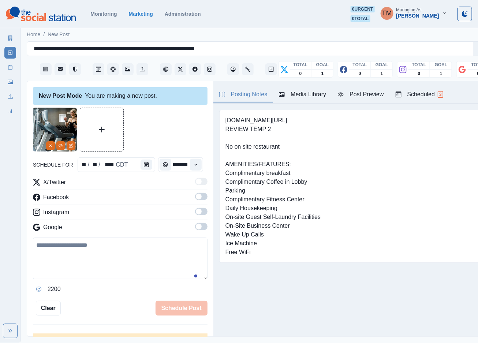
type input "********"
drag, startPoint x: 194, startPoint y: 195, endPoint x: 200, endPoint y: 219, distance: 24.1
click at [195, 197] on span at bounding box center [201, 196] width 12 height 7
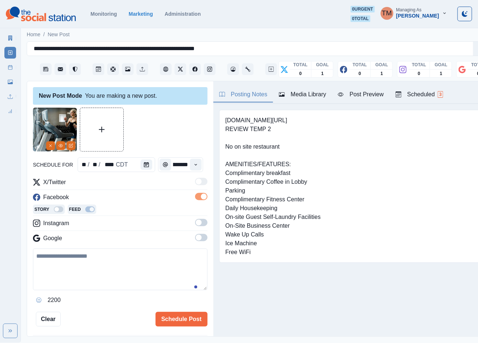
scroll to position [0, 0]
click at [195, 222] on span at bounding box center [201, 222] width 12 height 7
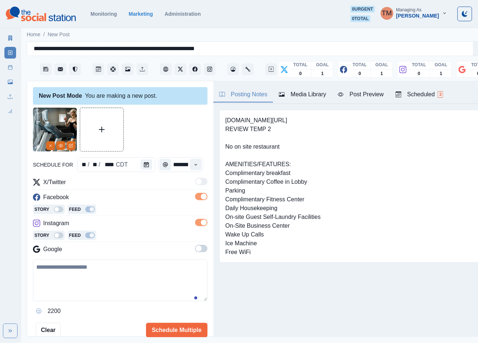
click at [195, 251] on span at bounding box center [201, 248] width 12 height 7
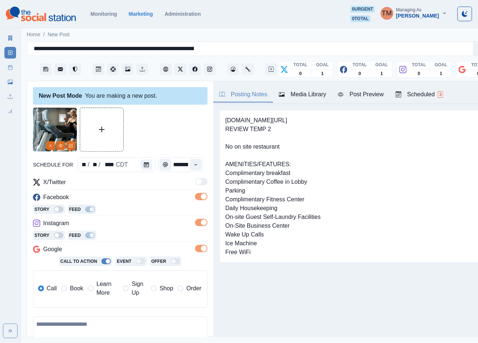
click at [74, 289] on span "Book" at bounding box center [76, 288] width 13 height 9
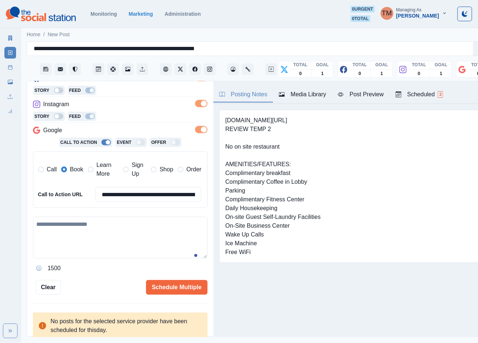
click at [106, 236] on textarea at bounding box center [120, 238] width 175 height 42
paste textarea "**********"
type textarea "**********"
click at [369, 97] on div "Post Preview" at bounding box center [361, 94] width 46 height 9
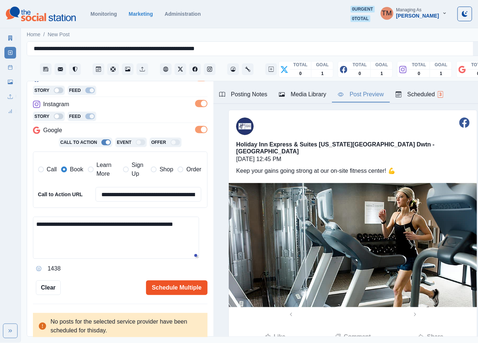
click at [173, 284] on button "Schedule Multiple" at bounding box center [176, 287] width 61 height 15
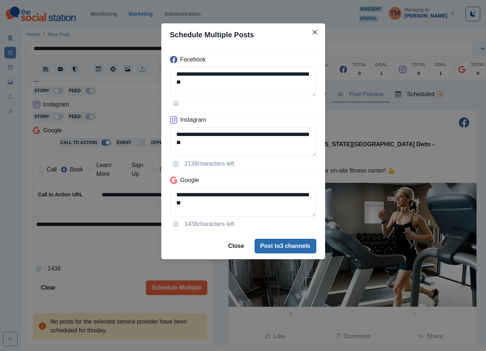
click at [285, 240] on button "Post to 3 channels" at bounding box center [286, 246] width 62 height 15
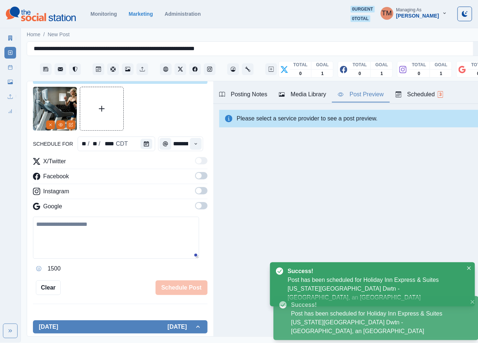
scroll to position [0, 0]
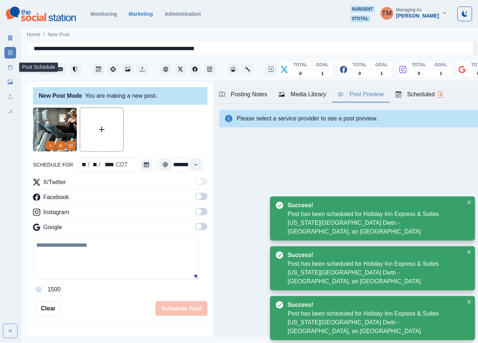
click at [10, 70] on icon at bounding box center [10, 67] width 5 height 5
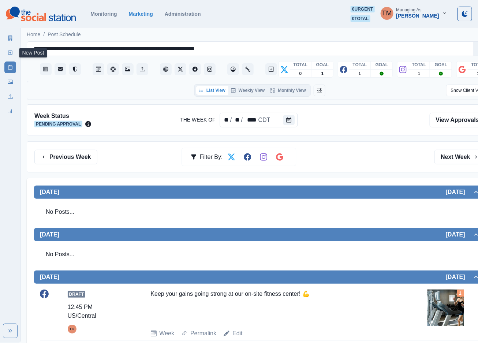
drag, startPoint x: 9, startPoint y: 53, endPoint x: 4, endPoint y: 61, distance: 10.0
click at [9, 53] on icon at bounding box center [10, 52] width 5 height 5
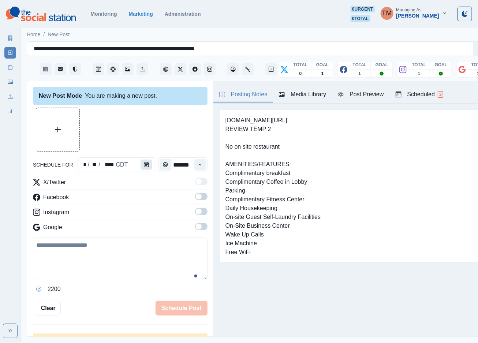
click at [144, 165] on icon "Calendar" at bounding box center [146, 164] width 5 height 5
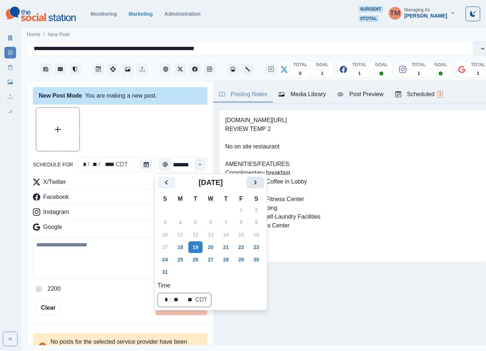
click at [255, 182] on icon "Next" at bounding box center [255, 182] width 9 height 9
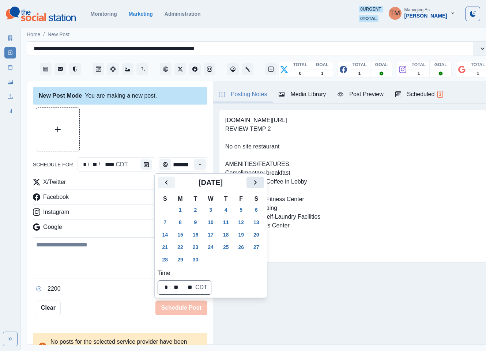
click at [255, 182] on icon "Next" at bounding box center [255, 182] width 9 height 9
click at [227, 222] on button "9" at bounding box center [226, 223] width 15 height 12
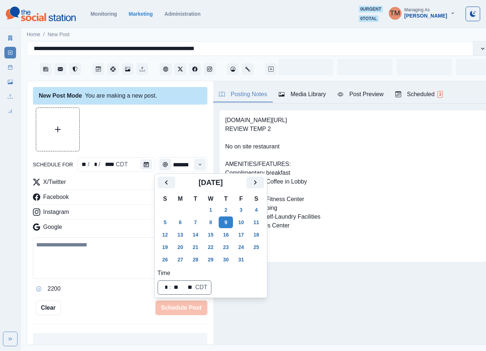
click at [184, 139] on div at bounding box center [120, 130] width 175 height 44
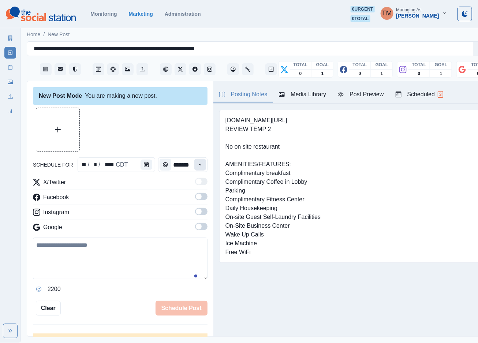
click at [199, 165] on icon "Time" at bounding box center [200, 164] width 3 height 1
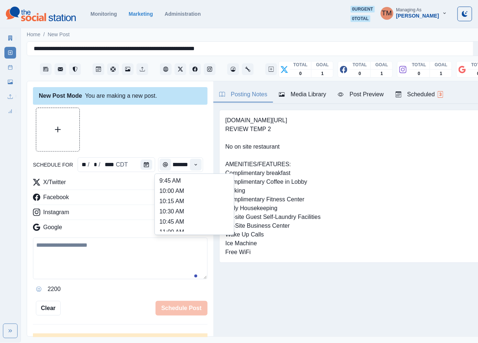
scroll to position [165, 0]
click at [165, 202] on li "12:30 PM" at bounding box center [194, 202] width 73 height 10
type input "********"
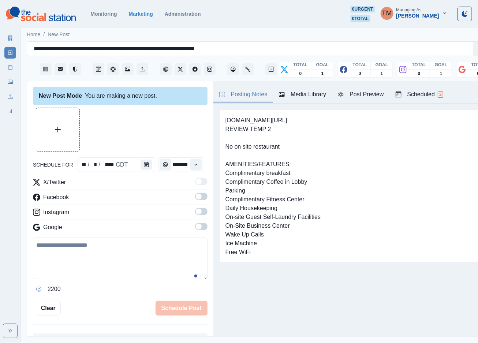
click at [195, 200] on span at bounding box center [201, 196] width 12 height 7
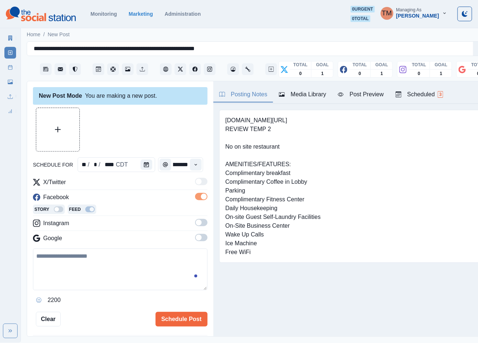
scroll to position [0, 0]
click at [196, 222] on span at bounding box center [199, 223] width 6 height 6
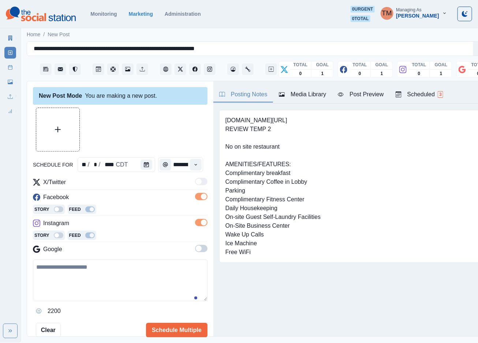
click at [195, 249] on span at bounding box center [201, 248] width 12 height 7
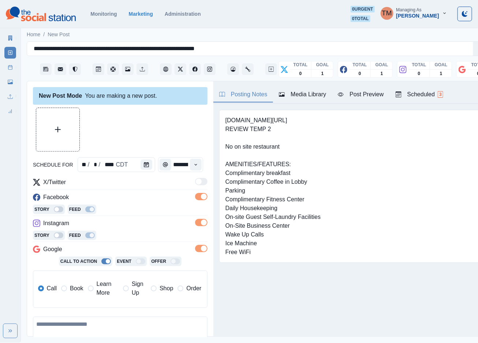
click at [74, 288] on span "Book" at bounding box center [76, 288] width 13 height 9
click at [141, 122] on div at bounding box center [120, 130] width 175 height 44
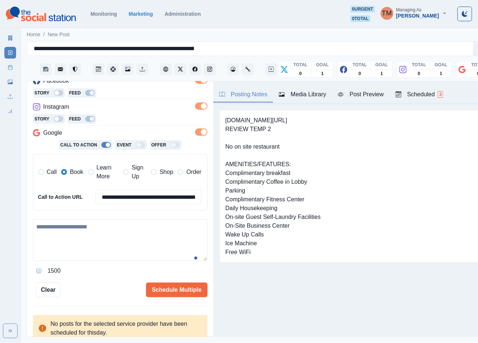
scroll to position [119, 0]
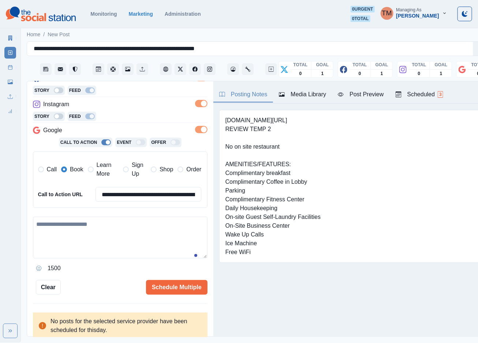
click at [109, 240] on textarea at bounding box center [120, 238] width 175 height 42
paste textarea "**********"
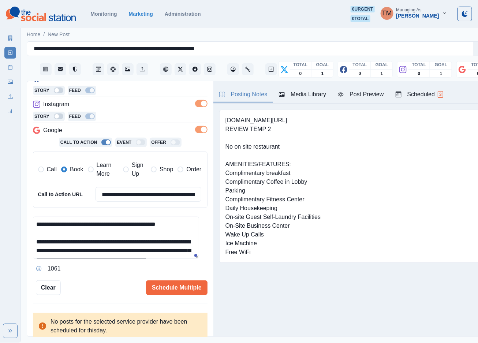
scroll to position [76, 0]
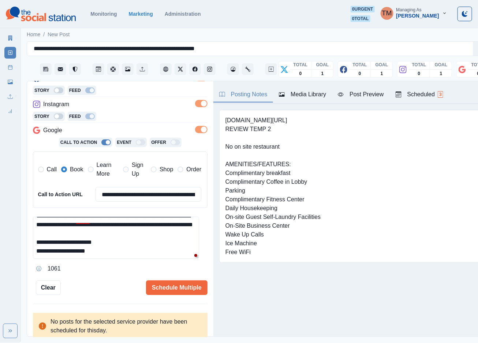
type textarea "**********"
click at [362, 93] on div "Post Preview" at bounding box center [361, 94] width 46 height 9
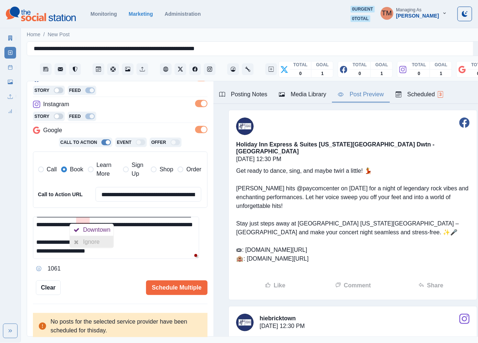
click at [82, 246] on div "Ignore" at bounding box center [92, 242] width 44 height 12
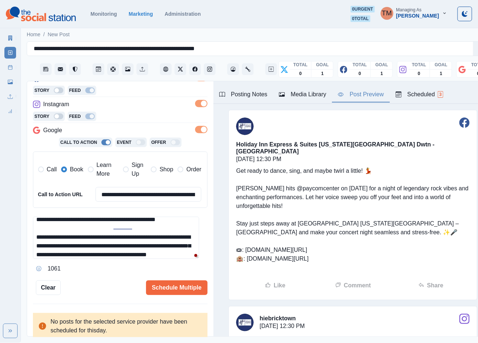
scroll to position [0, 0]
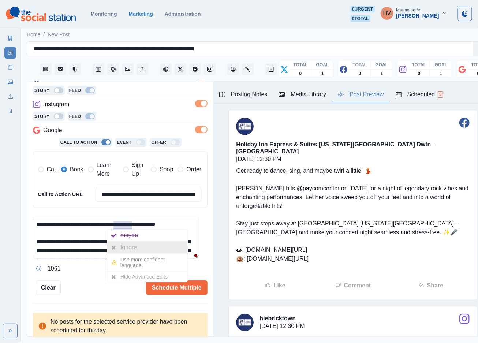
click at [123, 248] on div "Ignore" at bounding box center [129, 248] width 19 height 12
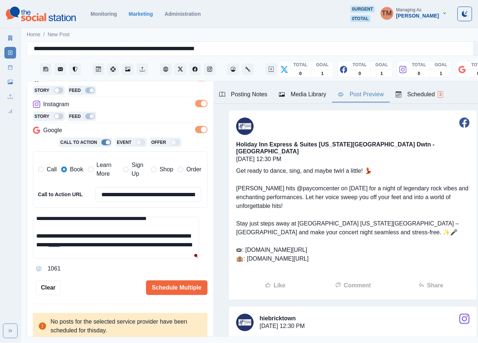
scroll to position [44, 0]
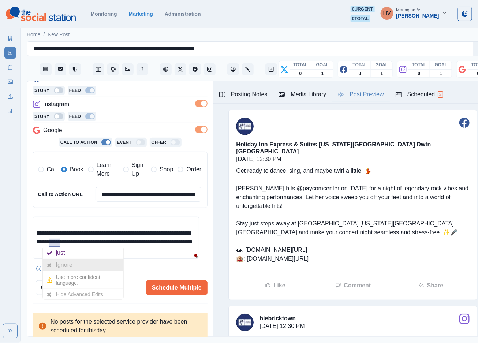
click at [56, 261] on div "Ignore" at bounding box center [65, 265] width 19 height 12
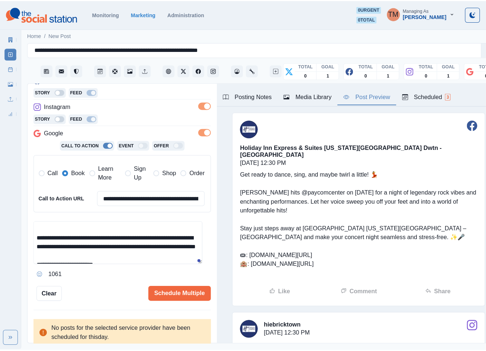
scroll to position [78, 0]
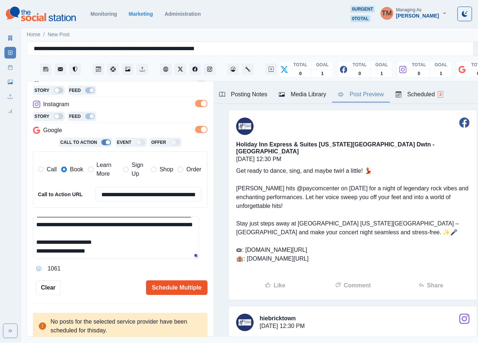
click at [171, 284] on button "Schedule Multiple" at bounding box center [176, 287] width 61 height 15
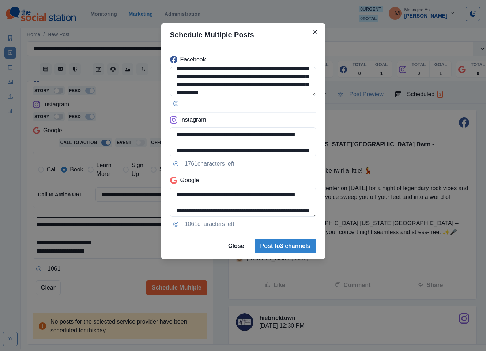
scroll to position [18, 0]
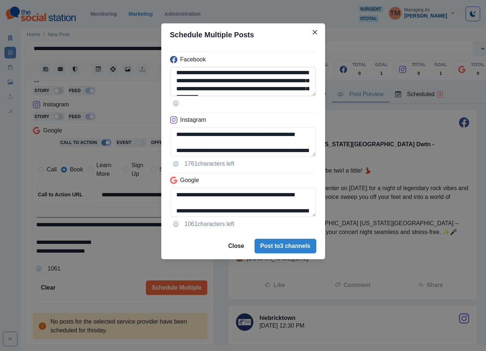
drag, startPoint x: 221, startPoint y: 77, endPoint x: 261, endPoint y: 81, distance: 40.1
click at [261, 81] on textarea "**********" at bounding box center [243, 81] width 146 height 29
paste textarea
type textarea "**********"
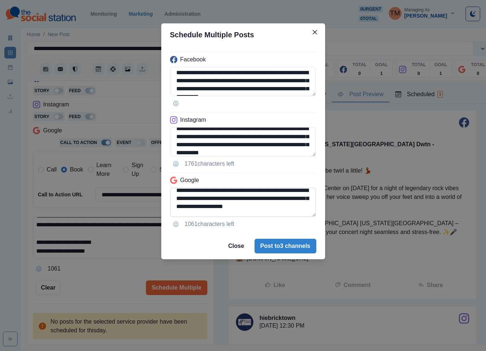
scroll to position [106, 0]
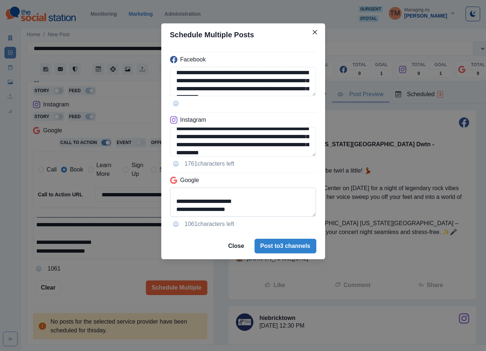
click at [179, 199] on textarea "**********" at bounding box center [243, 202] width 146 height 29
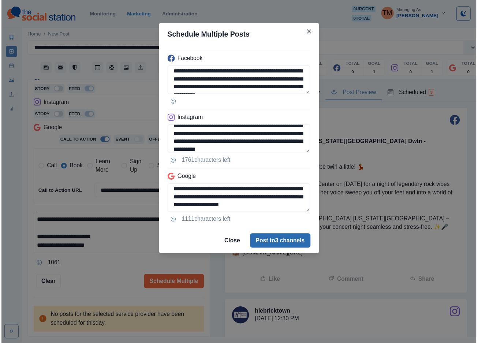
scroll to position [82, 0]
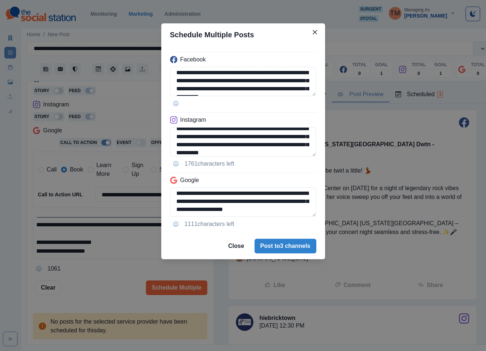
type textarea "**********"
drag, startPoint x: 85, startPoint y: 276, endPoint x: 89, endPoint y: 275, distance: 4.5
click at [87, 275] on div "**********" at bounding box center [243, 175] width 486 height 351
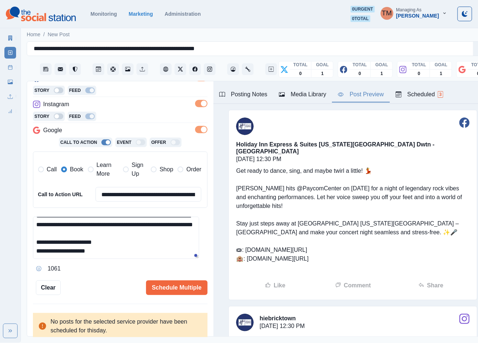
scroll to position [0, 0]
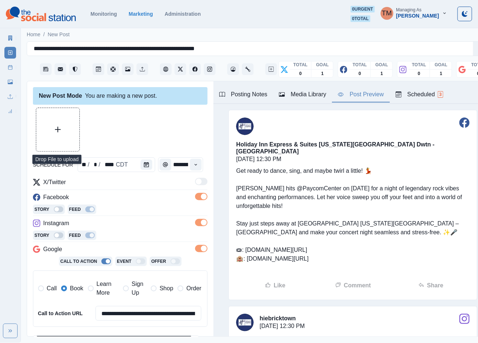
click at [64, 139] on button "Upload Media" at bounding box center [57, 129] width 43 height 43
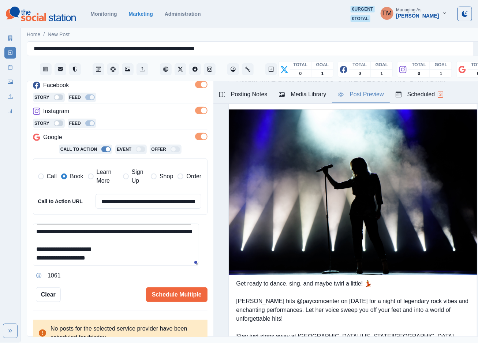
scroll to position [119, 0]
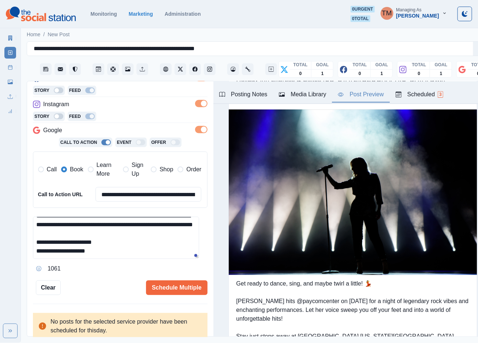
drag, startPoint x: 171, startPoint y: 289, endPoint x: 102, endPoint y: 286, distance: 68.9
click at [102, 286] on div "Schedule Multiple" at bounding box center [134, 287] width 147 height 15
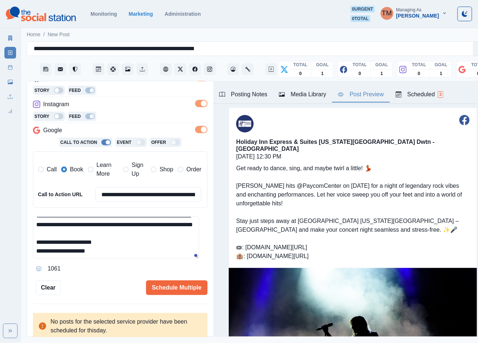
scroll to position [0, 0]
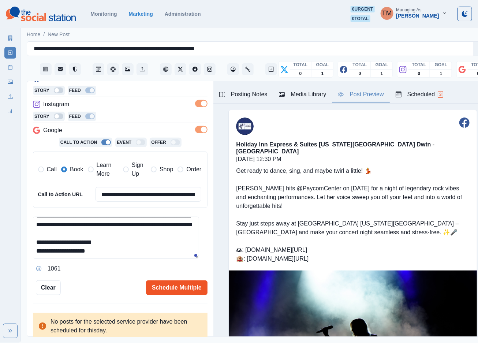
click at [165, 288] on button "Schedule Multiple" at bounding box center [176, 287] width 61 height 15
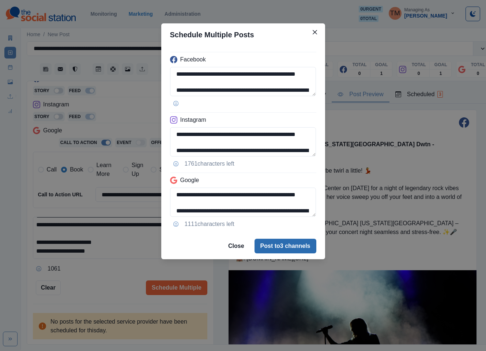
click at [287, 247] on button "Post to 3 channels" at bounding box center [286, 246] width 62 height 15
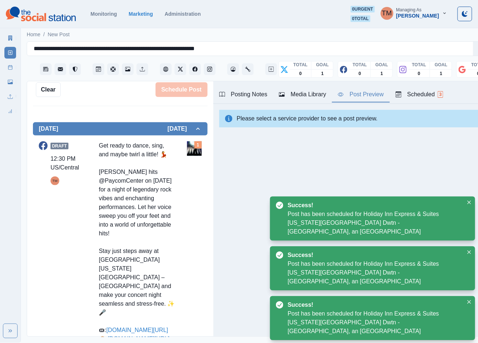
scroll to position [229, 0]
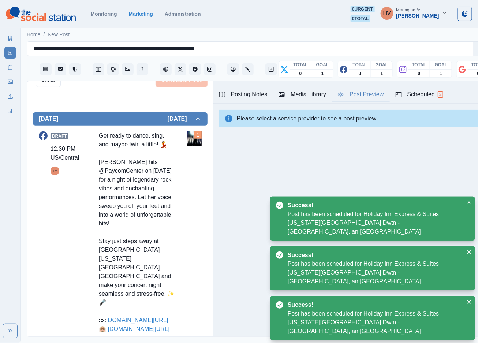
drag, startPoint x: 135, startPoint y: 301, endPoint x: 139, endPoint y: 303, distance: 4.3
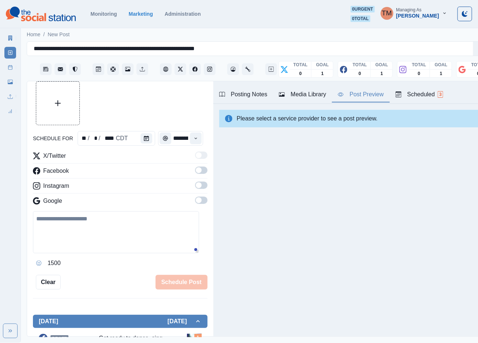
scroll to position [0, 0]
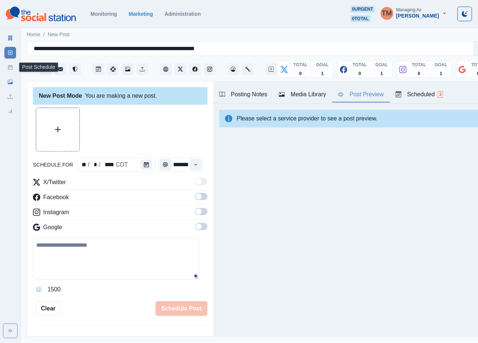
click at [9, 67] on line at bounding box center [10, 67] width 4 height 0
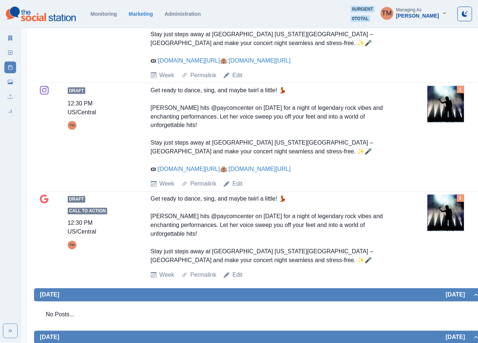
scroll to position [384, 0]
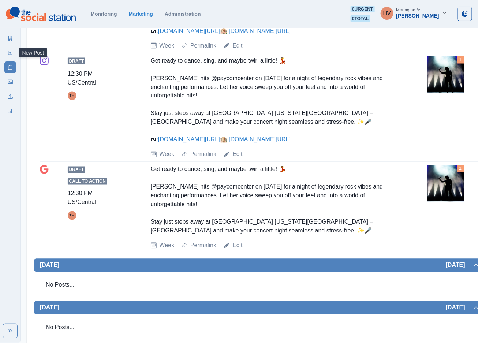
drag, startPoint x: 14, startPoint y: 53, endPoint x: 0, endPoint y: 151, distance: 98.6
click at [14, 53] on link "New Post" at bounding box center [10, 53] width 12 height 12
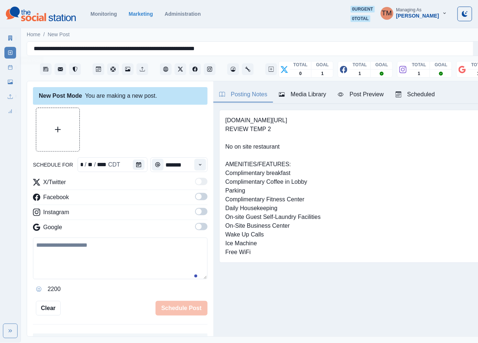
scroll to position [8, 0]
click at [145, 160] on button "Calendar" at bounding box center [147, 165] width 12 height 10
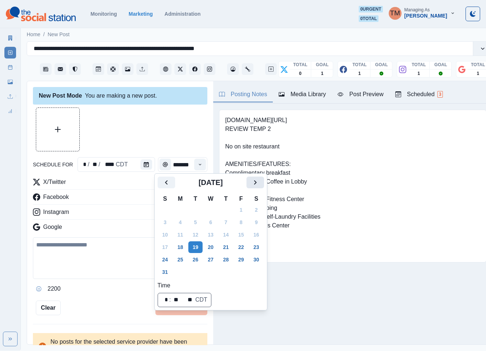
click at [263, 183] on button "Next" at bounding box center [256, 183] width 18 height 12
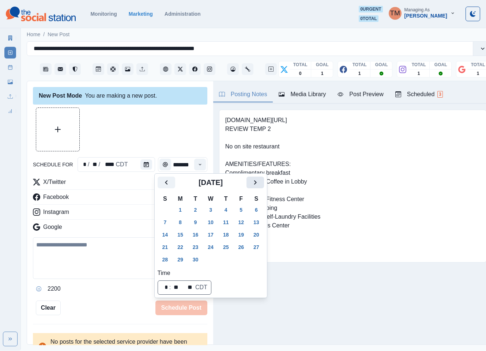
click at [263, 183] on button "Next" at bounding box center [256, 183] width 18 height 12
click at [194, 222] on button "7" at bounding box center [195, 223] width 15 height 12
click at [146, 127] on div at bounding box center [120, 130] width 175 height 44
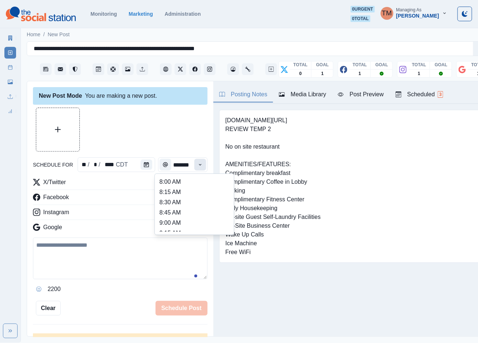
click at [199, 165] on icon "Time" at bounding box center [200, 164] width 3 height 1
click at [181, 197] on li "3:00 PM" at bounding box center [194, 196] width 73 height 10
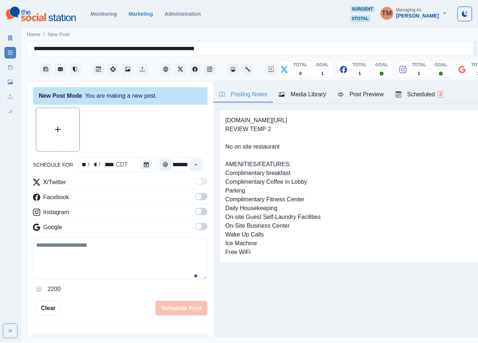
scroll to position [0, 0]
click at [140, 122] on div at bounding box center [120, 130] width 175 height 44
drag, startPoint x: 195, startPoint y: 201, endPoint x: 196, endPoint y: 209, distance: 7.7
click at [195, 202] on label at bounding box center [201, 199] width 12 height 12
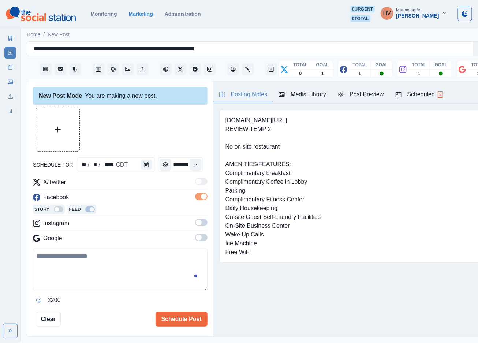
drag, startPoint x: 194, startPoint y: 223, endPoint x: 197, endPoint y: 236, distance: 13.9
click at [195, 224] on span at bounding box center [201, 222] width 12 height 7
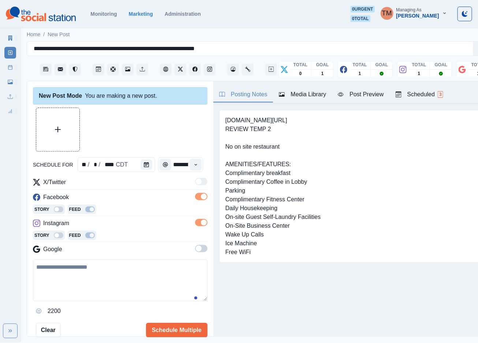
click at [196, 250] on span at bounding box center [199, 249] width 6 height 6
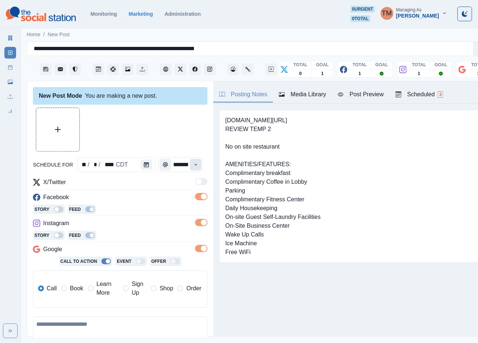
click at [193, 165] on icon "Time" at bounding box center [195, 164] width 5 height 5
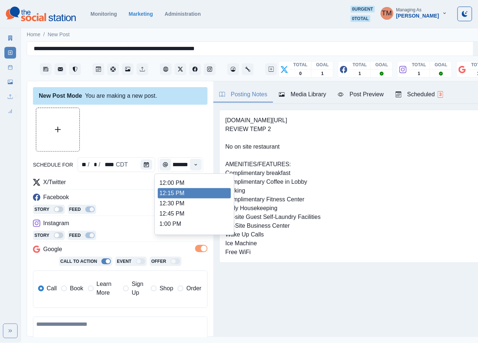
scroll to position [165, 0]
click at [186, 192] on li "12:15 PM" at bounding box center [194, 191] width 73 height 10
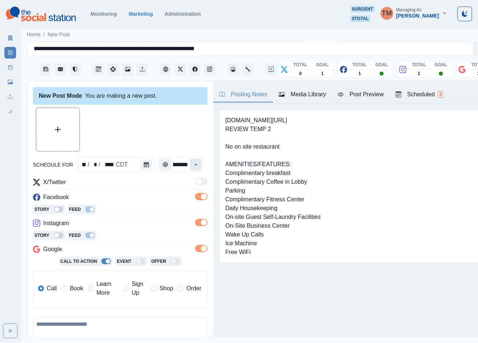
click at [193, 164] on icon "Time" at bounding box center [195, 164] width 5 height 5
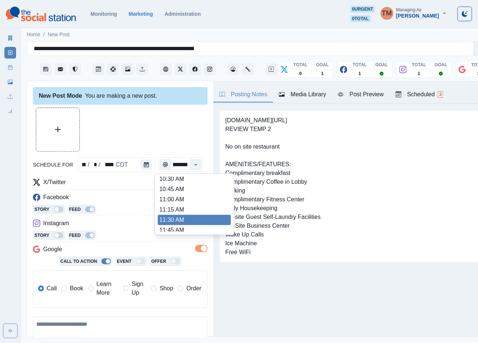
scroll to position [116, 0]
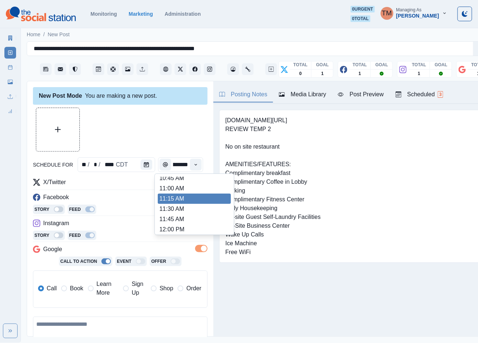
click at [187, 195] on li "11:15 AM" at bounding box center [194, 199] width 73 height 10
type input "********"
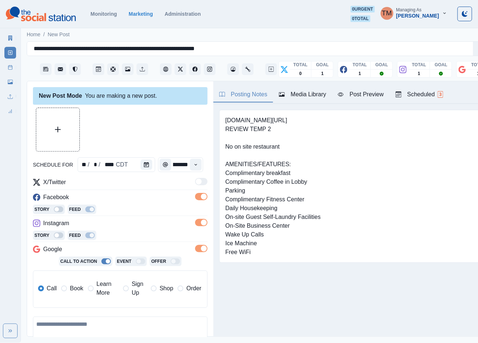
click at [179, 134] on div at bounding box center [120, 130] width 175 height 44
click at [59, 134] on button "Upload Media" at bounding box center [57, 129] width 43 height 43
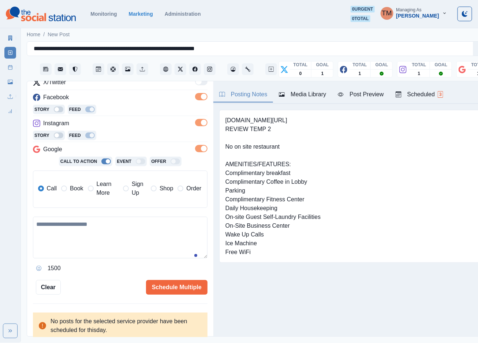
click at [111, 237] on textarea at bounding box center [120, 238] width 175 height 42
paste textarea "**********"
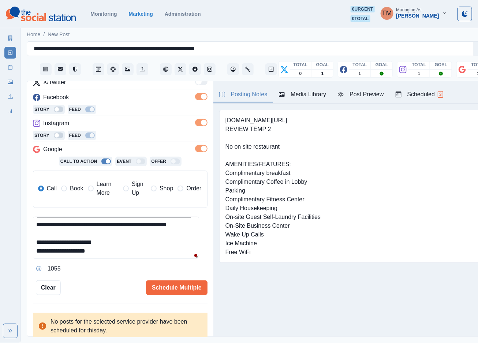
scroll to position [78, 0]
drag, startPoint x: 48, startPoint y: 257, endPoint x: 67, endPoint y: 256, distance: 18.7
click at [67, 256] on textarea "**********" at bounding box center [116, 238] width 166 height 42
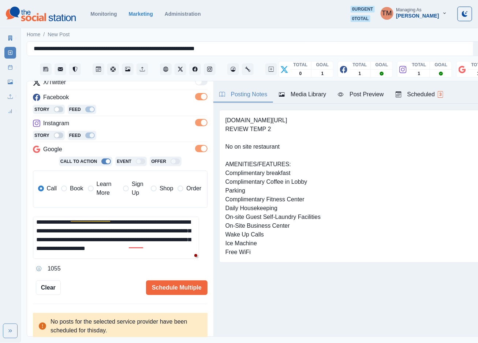
scroll to position [0, 0]
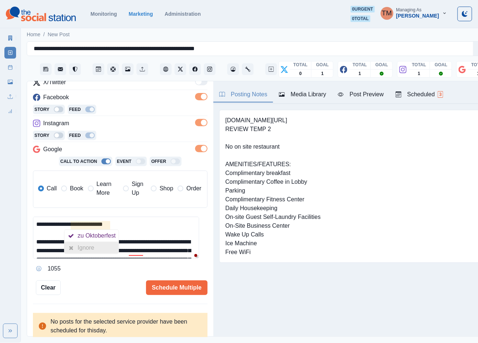
click at [98, 246] on div "Ignore" at bounding box center [91, 248] width 54 height 12
click at [146, 259] on div "beer" at bounding box center [143, 262] width 15 height 12
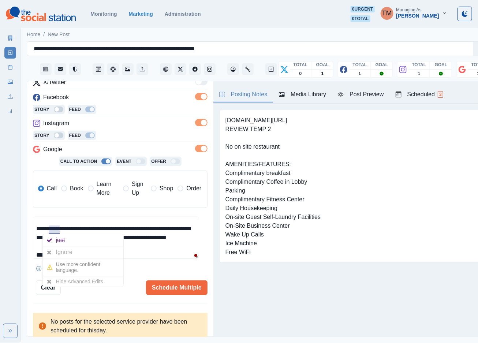
click at [63, 254] on div "Ignore" at bounding box center [65, 252] width 19 height 12
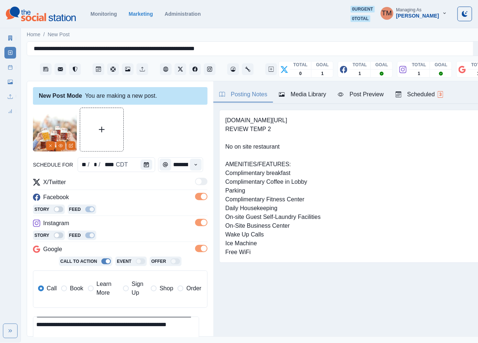
click at [75, 290] on span "Book" at bounding box center [76, 288] width 13 height 9
type textarea "**********"
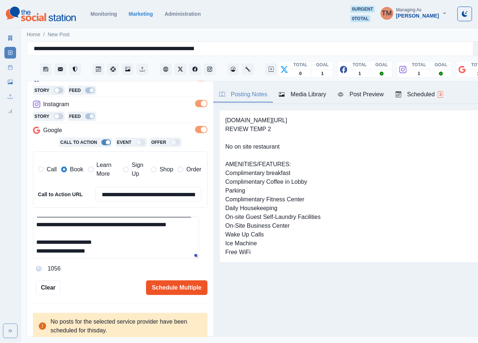
click at [165, 287] on button "Schedule Multiple" at bounding box center [176, 287] width 61 height 15
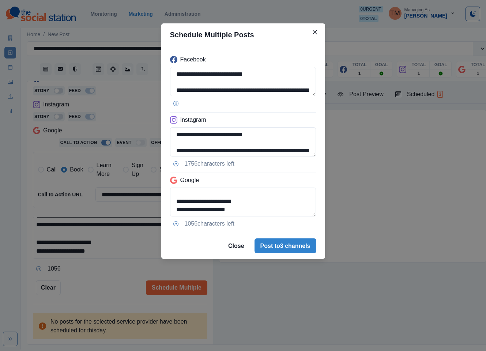
drag, startPoint x: 186, startPoint y: 191, endPoint x: 288, endPoint y: 221, distance: 106.0
click at [288, 221] on div "**********" at bounding box center [243, 139] width 164 height 187
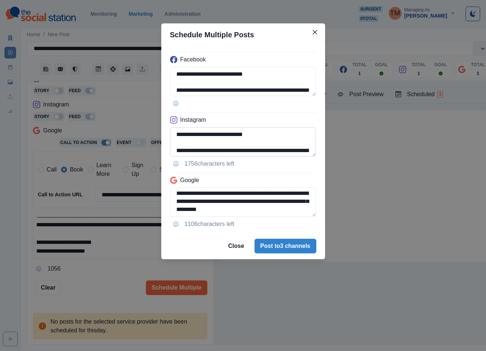
type textarea "**********"
click at [188, 152] on textarea "**********" at bounding box center [243, 141] width 146 height 29
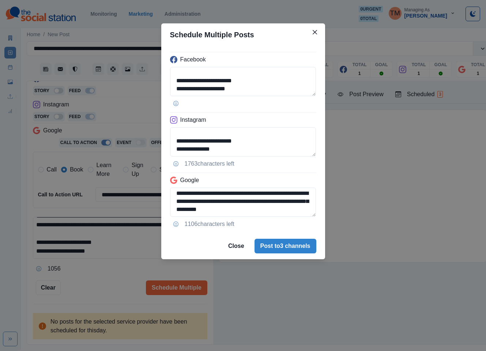
type textarea "**********"
click at [109, 291] on div "**********" at bounding box center [243, 175] width 486 height 351
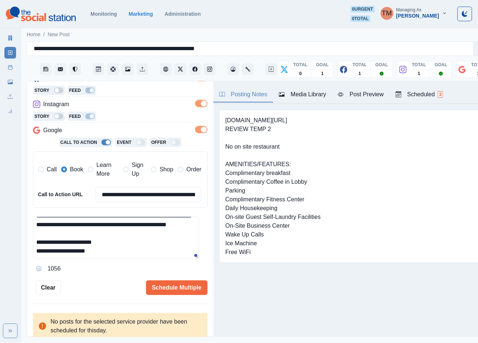
click at [358, 97] on div "Post Preview" at bounding box center [361, 94] width 46 height 9
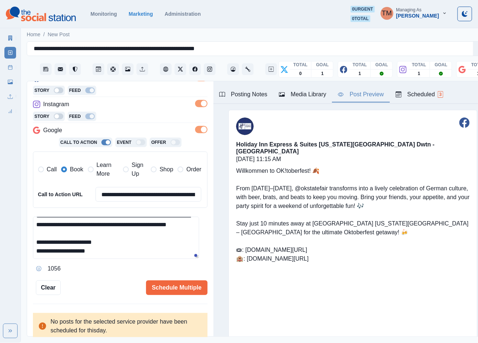
scroll to position [80, 0]
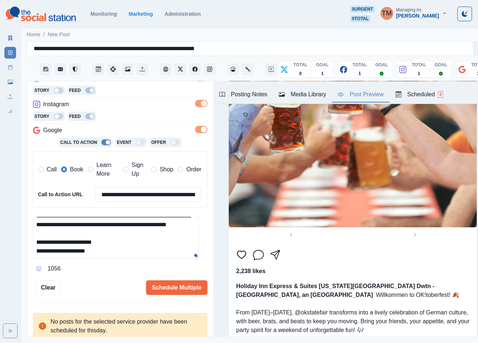
drag, startPoint x: 172, startPoint y: 289, endPoint x: 115, endPoint y: 282, distance: 57.5
click at [105, 284] on div "Schedule Multiple" at bounding box center [134, 287] width 147 height 15
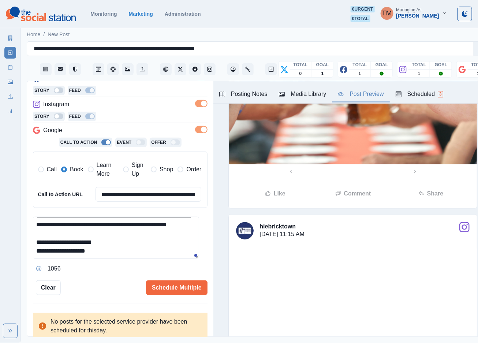
scroll to position [439, 0]
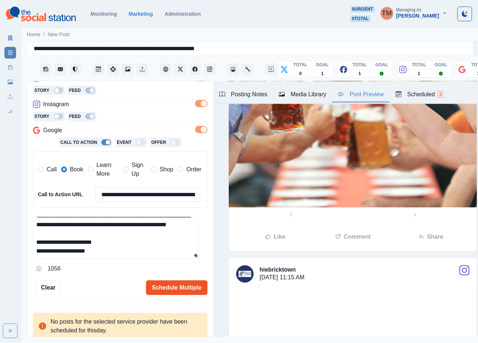
click at [164, 286] on button "Schedule Multiple" at bounding box center [176, 287] width 61 height 15
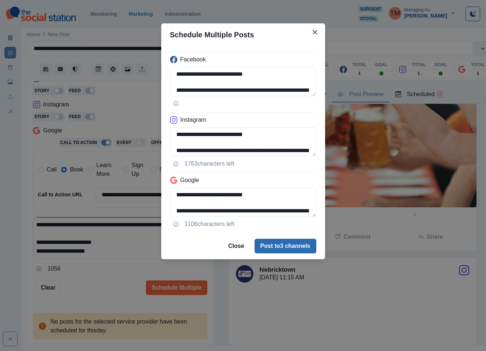
click at [296, 243] on button "Post to 3 channels" at bounding box center [286, 246] width 62 height 15
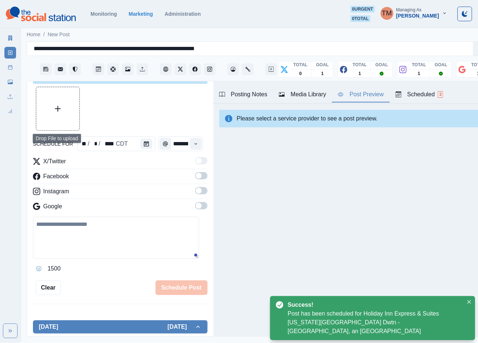
scroll to position [119, 0]
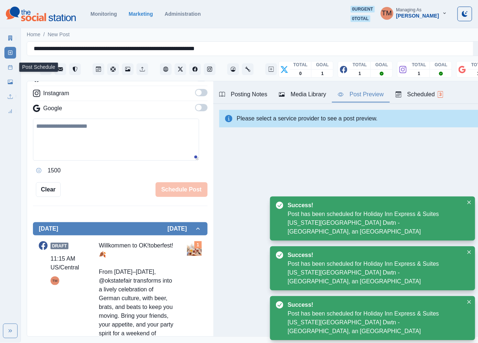
click at [7, 68] on link "Post Schedule" at bounding box center [10, 67] width 12 height 12
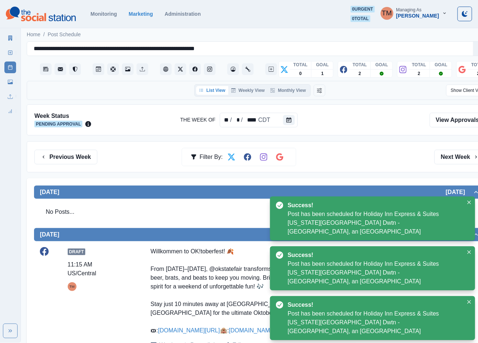
click at [350, 155] on div "Previous Week Filter By: Next Week" at bounding box center [259, 157] width 451 height 15
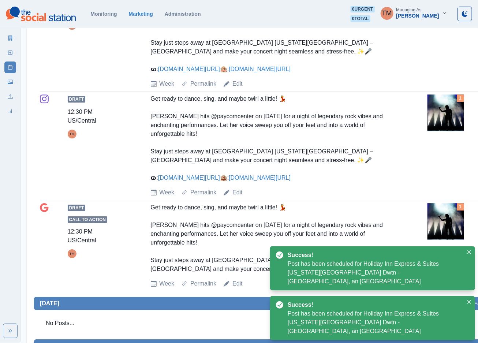
scroll to position [714, 0]
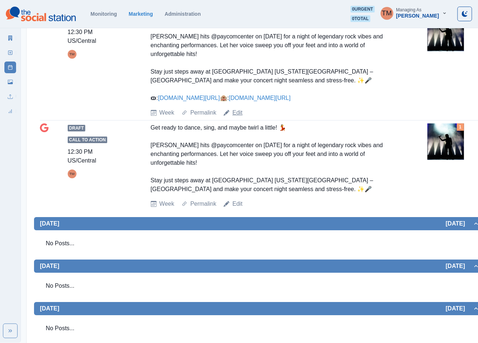
click at [238, 117] on link "Edit" at bounding box center [237, 112] width 10 height 9
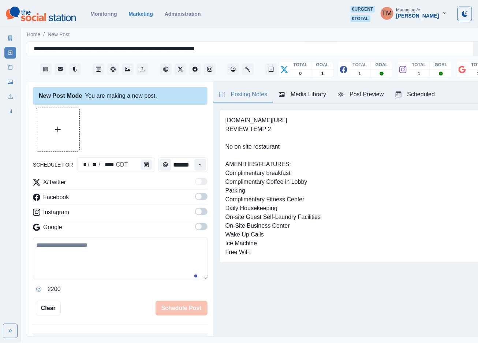
scroll to position [8, 0]
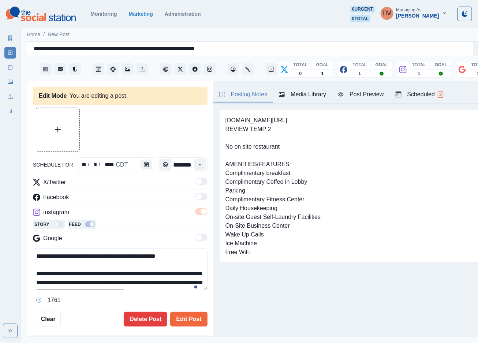
type input "********"
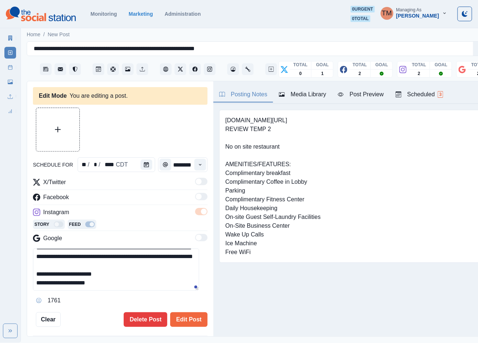
click at [50, 278] on textarea "**********" at bounding box center [116, 269] width 166 height 42
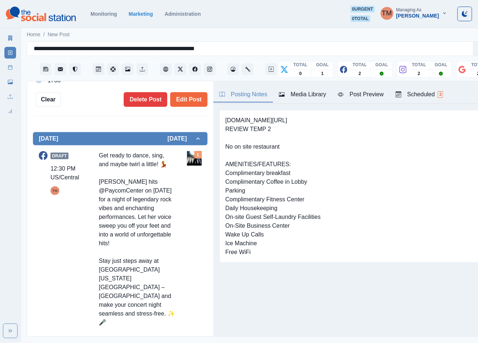
scroll to position [220, 0]
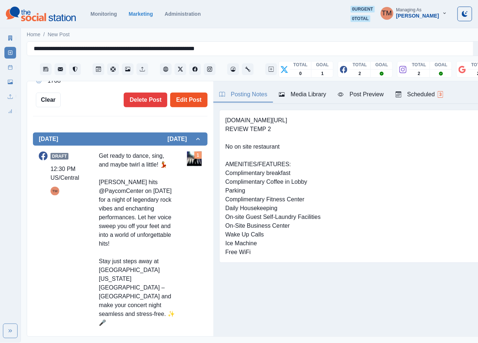
type textarea "**********"
click at [180, 93] on button "Edit Post" at bounding box center [188, 100] width 37 height 15
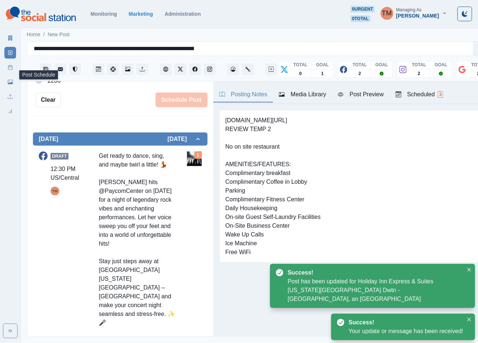
click at [8, 69] on icon at bounding box center [10, 67] width 5 height 5
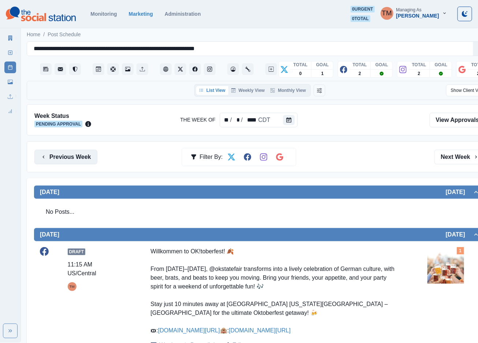
click at [70, 160] on button "Previous Week" at bounding box center [65, 157] width 63 height 15
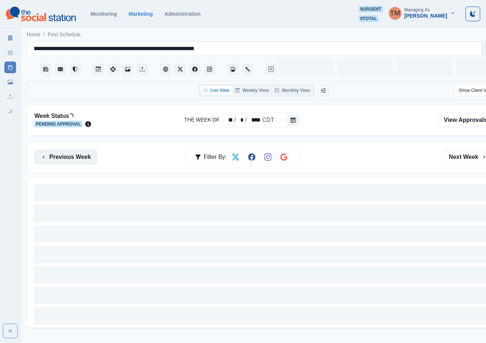
click at [70, 160] on button "Previous Week" at bounding box center [65, 157] width 63 height 15
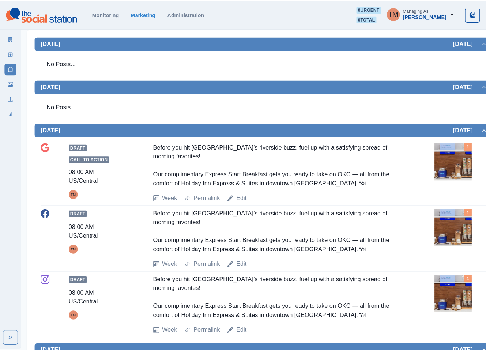
scroll to position [55, 0]
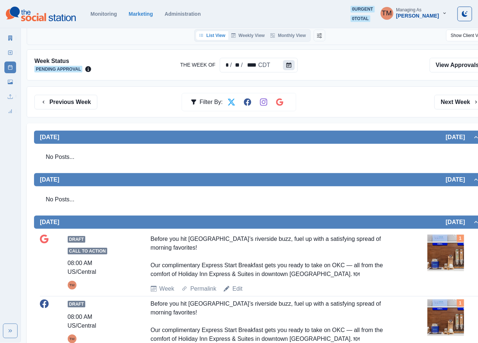
click at [285, 69] on button "Calendar" at bounding box center [289, 65] width 12 height 10
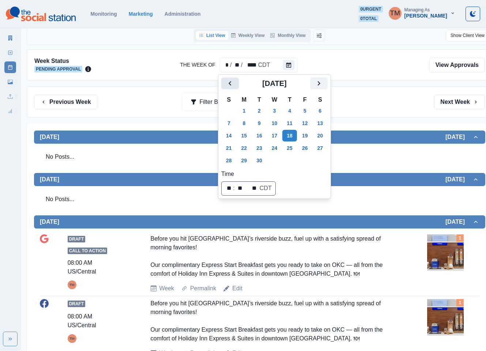
click at [237, 86] on button "Previous" at bounding box center [230, 84] width 18 height 12
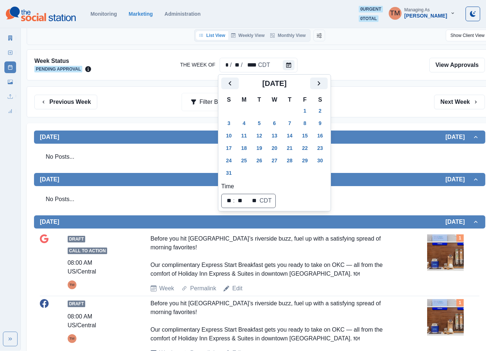
click at [243, 167] on td "1" at bounding box center [244, 173] width 15 height 12
drag, startPoint x: 243, startPoint y: 167, endPoint x: 244, endPoint y: 164, distance: 3.8
click at [243, 166] on tbody "27 28 29 30 31 1 2 3 4 5 6 7 8 9 10 11 12 13 14 15 16 17 18 19 20 21 22 23 24 2…" at bounding box center [274, 142] width 106 height 75
click at [245, 162] on button "25" at bounding box center [244, 161] width 15 height 12
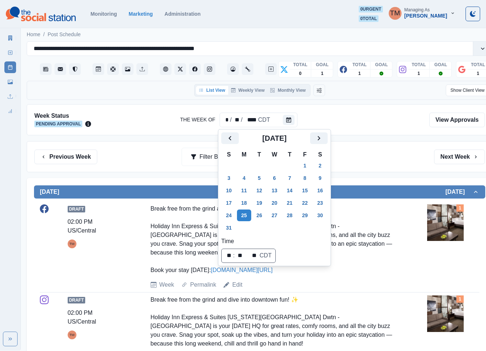
click at [364, 124] on div at bounding box center [260, 120] width 326 height 16
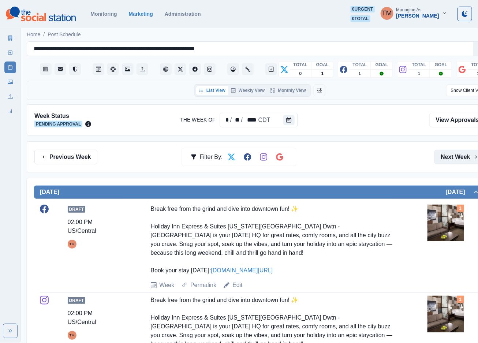
click at [447, 152] on button "Next Week" at bounding box center [459, 157] width 51 height 15
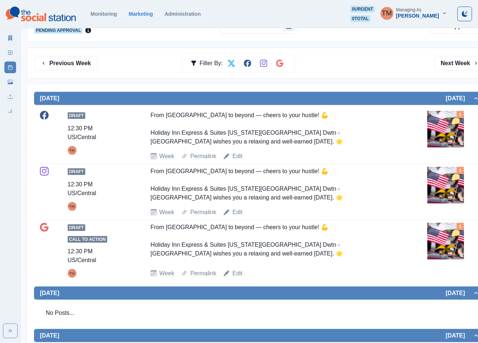
scroll to position [32, 0]
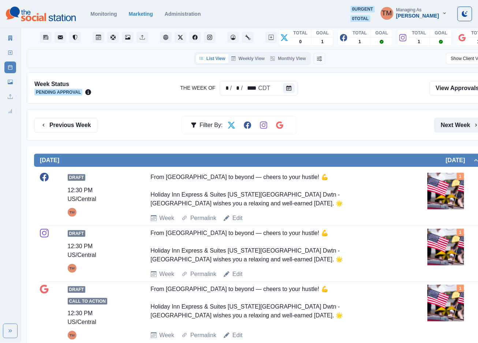
click at [458, 127] on button "Next Week" at bounding box center [459, 125] width 51 height 15
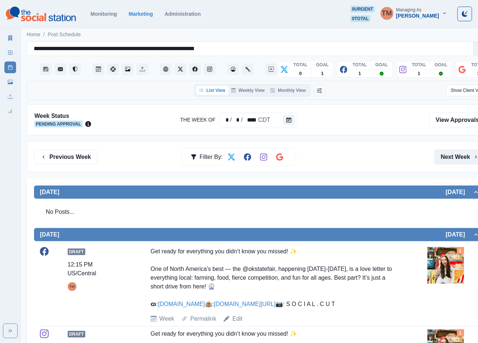
click at [446, 155] on button "Next Week" at bounding box center [459, 157] width 51 height 15
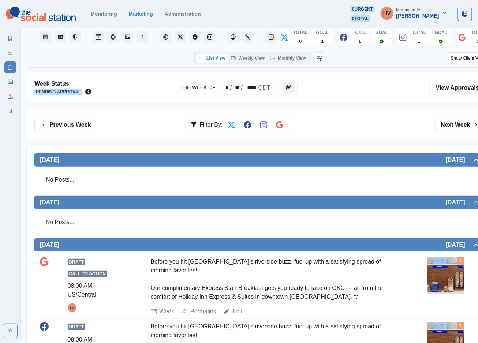
scroll to position [32, 0]
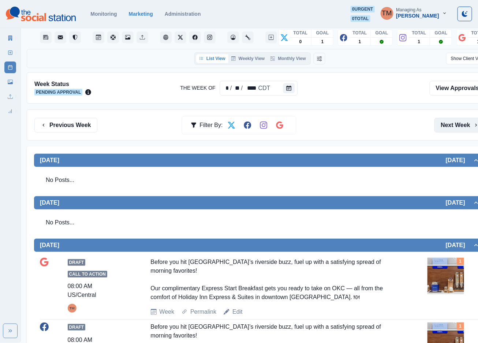
click at [455, 127] on button "Next Week" at bounding box center [459, 125] width 51 height 15
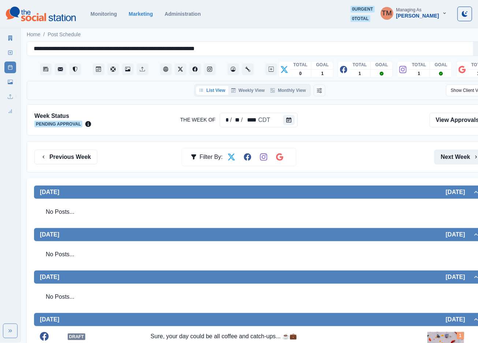
click at [456, 157] on button "Next Week" at bounding box center [459, 157] width 51 height 15
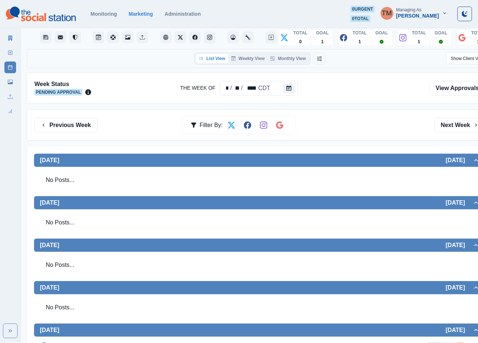
scroll to position [29, 0]
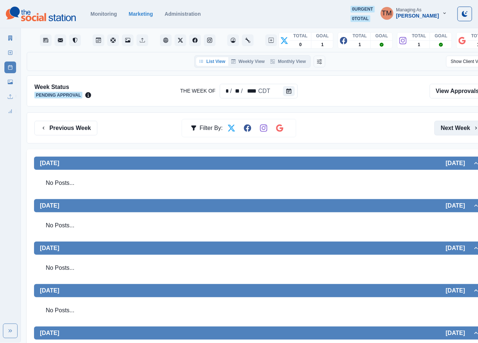
click at [454, 132] on button "Next Week" at bounding box center [459, 128] width 51 height 15
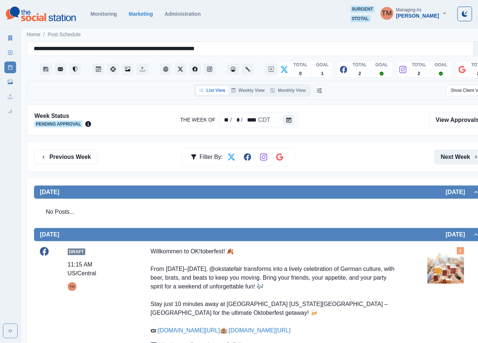
click at [452, 157] on button "Next Week" at bounding box center [459, 157] width 51 height 15
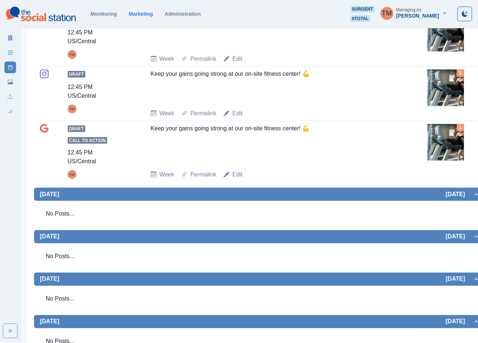
scroll to position [220, 0]
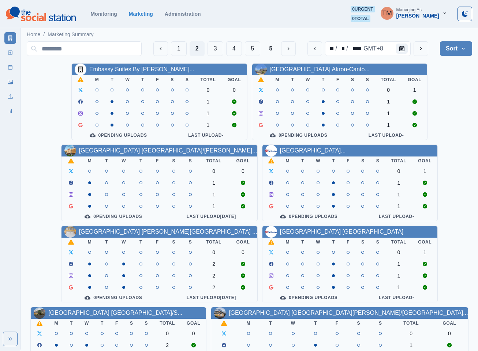
scroll to position [220, 0]
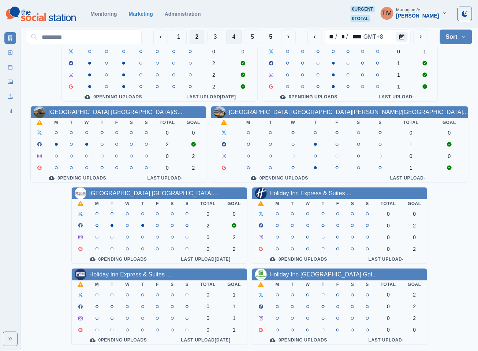
click at [231, 38] on button "4" at bounding box center [234, 37] width 16 height 15
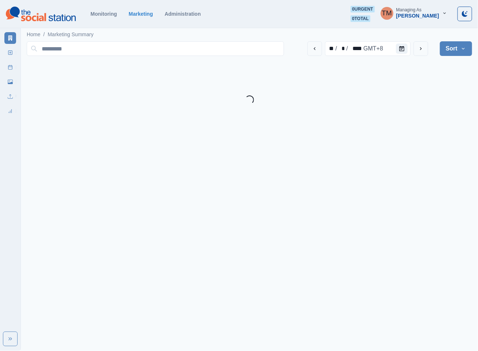
scroll to position [0, 0]
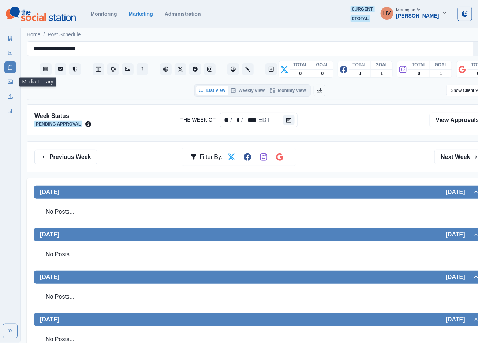
click at [10, 81] on icon at bounding box center [10, 81] width 5 height 5
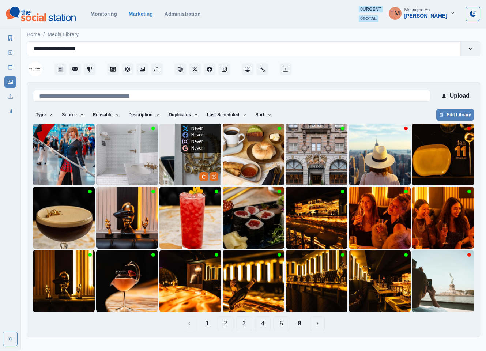
click at [176, 161] on img at bounding box center [191, 155] width 62 height 62
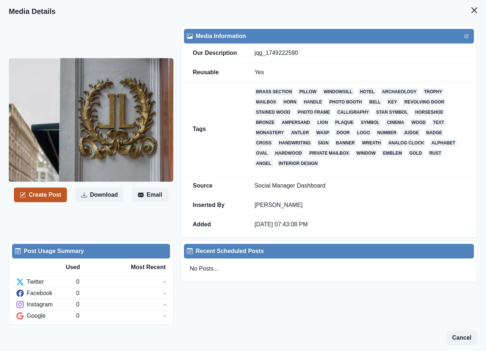
click at [42, 195] on button "Create Post" at bounding box center [40, 195] width 53 height 15
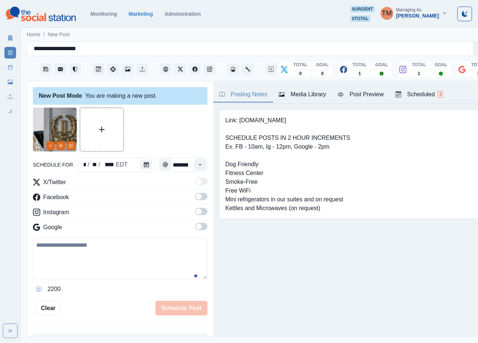
click at [65, 251] on textarea at bounding box center [120, 259] width 175 height 42
paste textarea "**********"
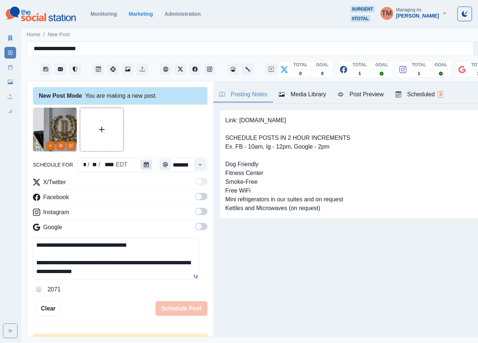
type textarea "**********"
click at [141, 167] on button "Calendar" at bounding box center [147, 165] width 12 height 10
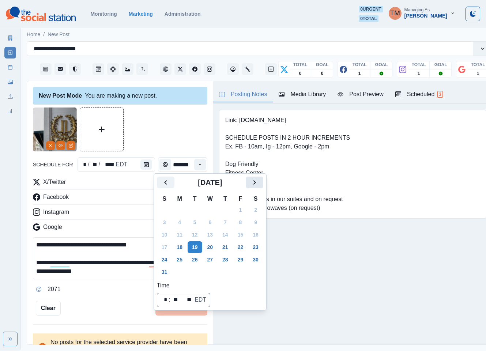
click at [258, 182] on icon "Next" at bounding box center [254, 182] width 9 height 9
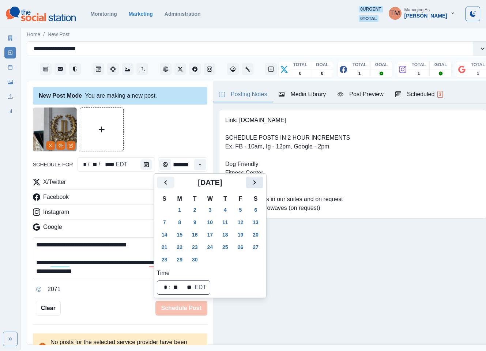
click at [258, 182] on icon "Next" at bounding box center [254, 182] width 9 height 9
click at [224, 228] on button "9" at bounding box center [225, 223] width 15 height 12
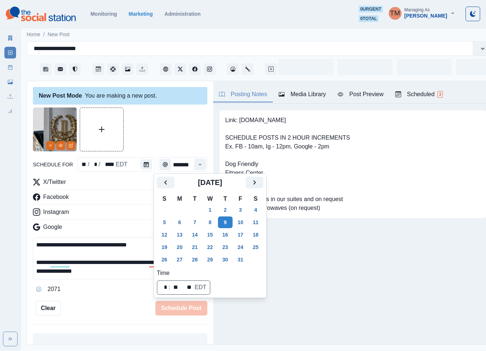
click at [155, 134] on div at bounding box center [120, 130] width 175 height 44
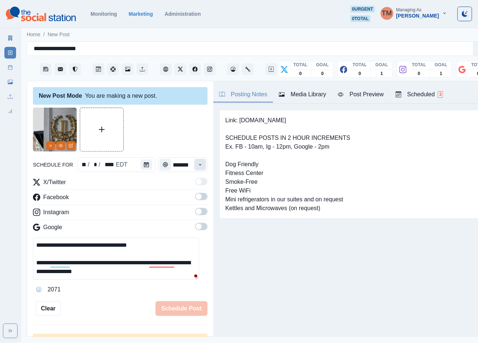
click at [199, 165] on icon "Time" at bounding box center [200, 164] width 3 height 1
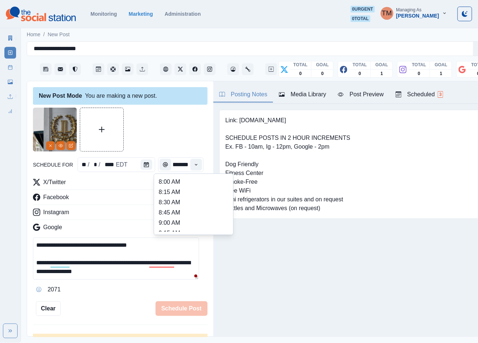
scroll to position [124, 0]
click at [178, 199] on li "11:30 AM" at bounding box center [193, 201] width 73 height 10
type input "********"
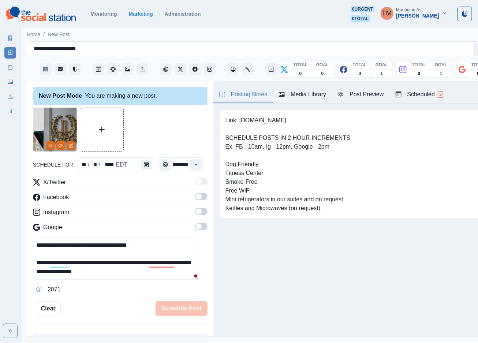
drag, startPoint x: 193, startPoint y: 197, endPoint x: 197, endPoint y: 199, distance: 4.0
click at [195, 197] on span at bounding box center [201, 196] width 12 height 7
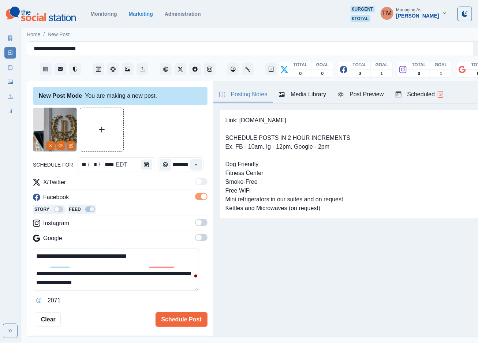
scroll to position [0, 0]
click at [196, 223] on span at bounding box center [199, 223] width 6 height 6
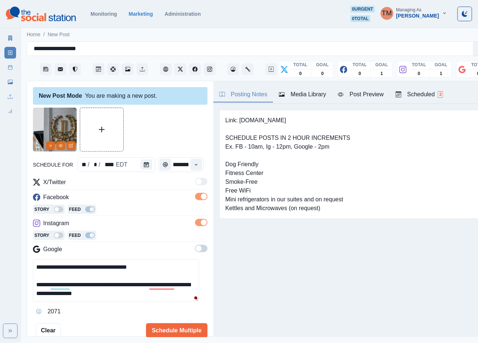
click at [195, 246] on span at bounding box center [201, 248] width 12 height 7
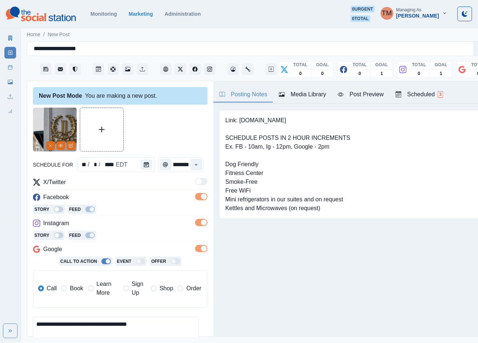
click at [72, 287] on span "Book" at bounding box center [76, 288] width 13 height 9
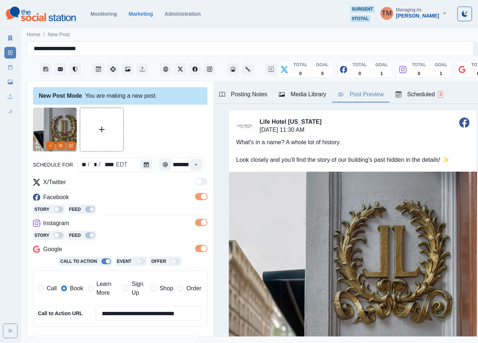
click at [360, 93] on div "Post Preview" at bounding box center [361, 94] width 46 height 9
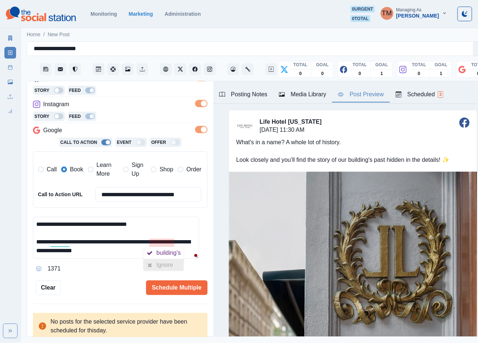
click at [164, 268] on div "Ignore" at bounding box center [166, 265] width 19 height 12
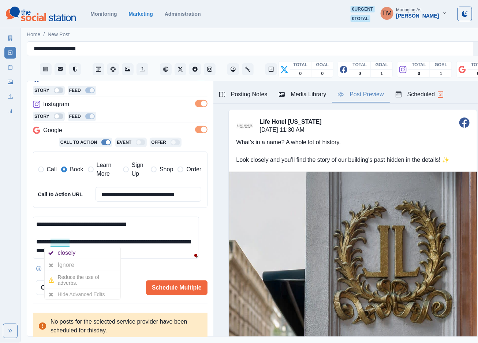
click at [63, 263] on div "Ignore" at bounding box center [67, 265] width 19 height 12
drag, startPoint x: 177, startPoint y: 292, endPoint x: 105, endPoint y: 290, distance: 72.5
click at [105, 290] on div "Schedule Multiple" at bounding box center [134, 287] width 147 height 15
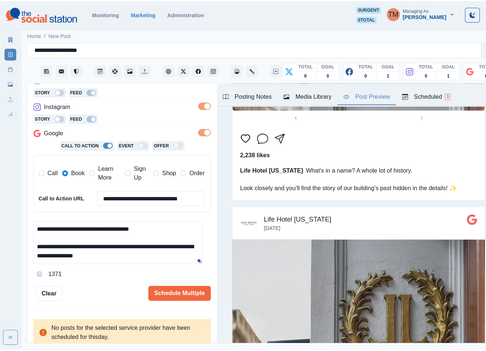
scroll to position [549, 0]
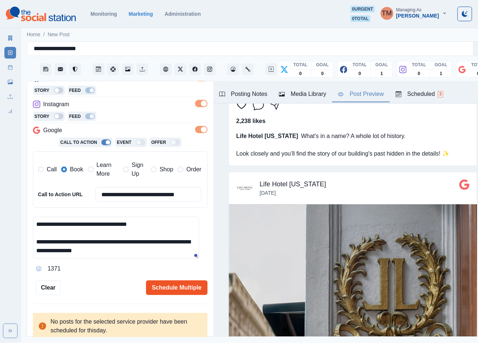
click at [168, 286] on button "Schedule Multiple" at bounding box center [176, 287] width 61 height 15
click at [169, 287] on button "Schedule Multiple" at bounding box center [176, 287] width 61 height 15
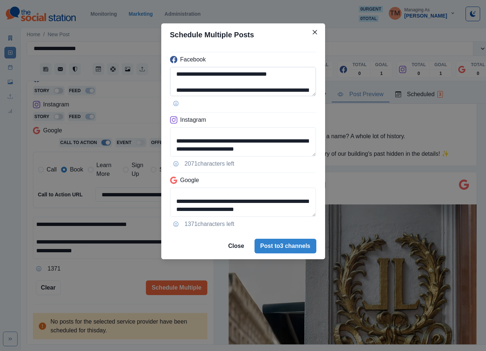
scroll to position [10, 0]
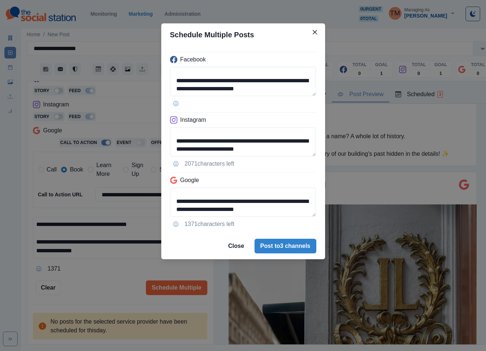
click at [113, 284] on div "**********" at bounding box center [243, 175] width 486 height 351
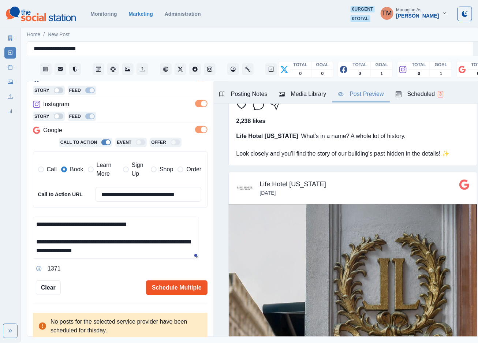
click at [176, 288] on button "Schedule Multiple" at bounding box center [176, 287] width 61 height 15
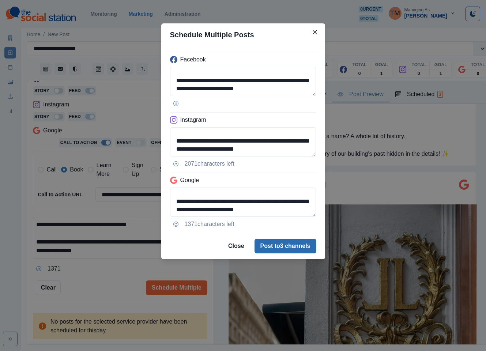
click at [287, 248] on button "Post to 3 channels" at bounding box center [286, 246] width 62 height 15
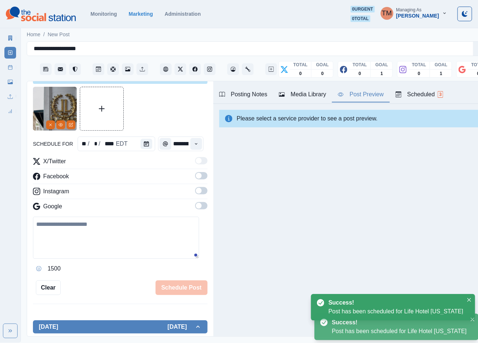
scroll to position [0, 0]
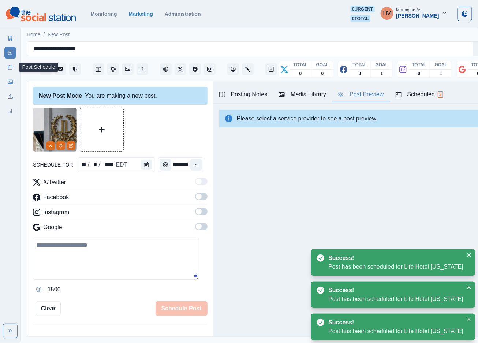
click at [10, 68] on icon at bounding box center [10, 67] width 5 height 5
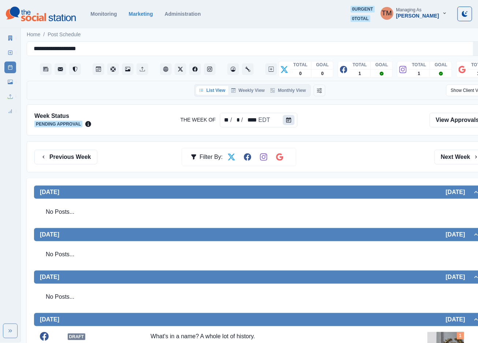
click at [288, 121] on icon "Calendar" at bounding box center [288, 119] width 5 height 5
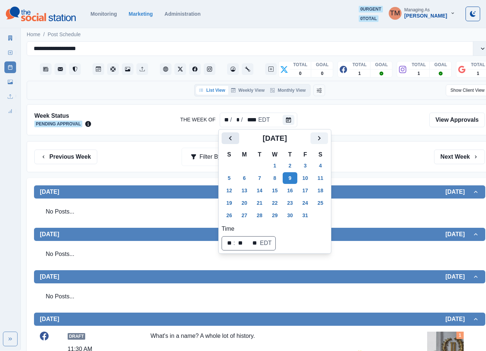
click at [232, 136] on icon "Previous" at bounding box center [230, 138] width 9 height 9
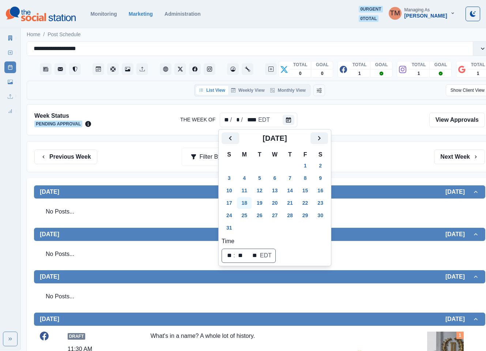
click at [247, 204] on button "18" at bounding box center [244, 203] width 15 height 12
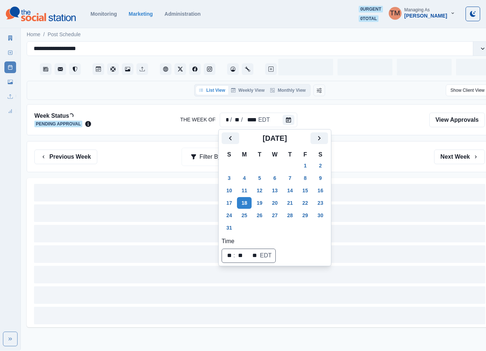
click at [362, 161] on div "Previous Week Filter By: Next Week" at bounding box center [259, 157] width 451 height 15
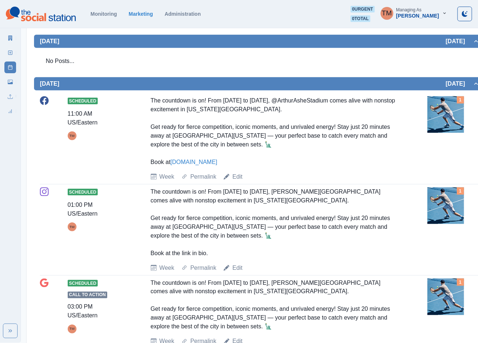
scroll to position [55, 0]
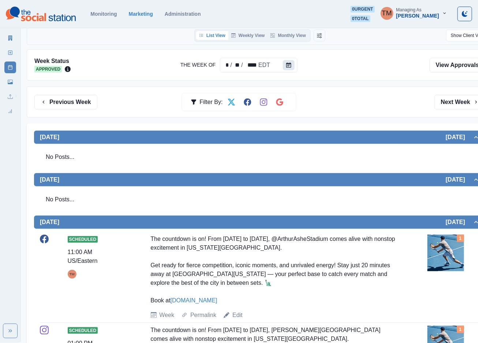
click at [288, 65] on icon "Calendar" at bounding box center [288, 65] width 5 height 5
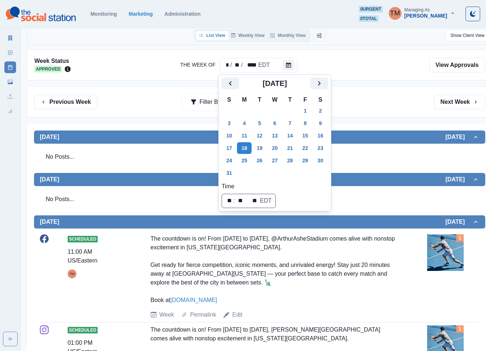
click at [378, 76] on div "Week Status Approved The Week Of * / ** / **** EDT View Approvals" at bounding box center [260, 64] width 466 height 31
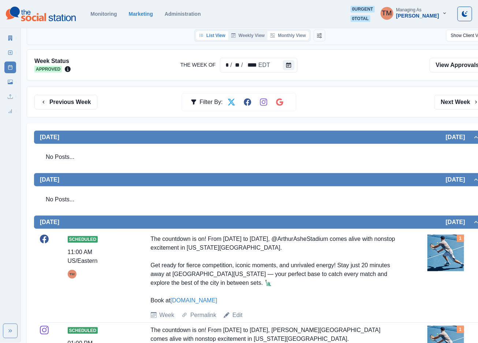
click at [292, 40] on button "Monthly View" at bounding box center [288, 35] width 41 height 9
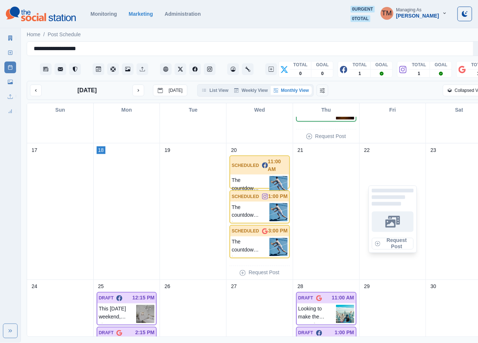
scroll to position [384, 0]
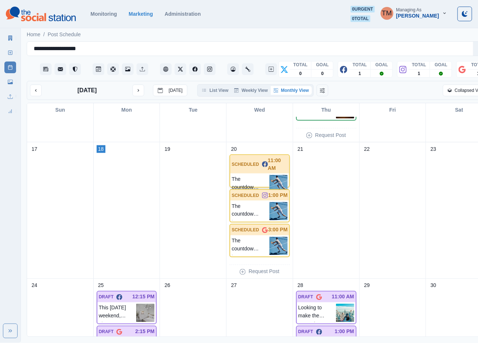
click at [252, 175] on p "The countdown is on! From August 24 to September 7, 2025, @ArthurAsheStadium co…" at bounding box center [251, 184] width 38 height 18
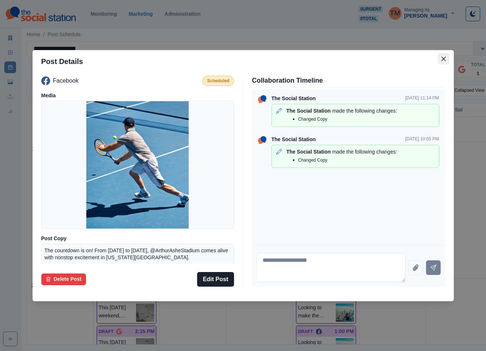
click at [445, 58] on icon "Close" at bounding box center [444, 59] width 4 height 4
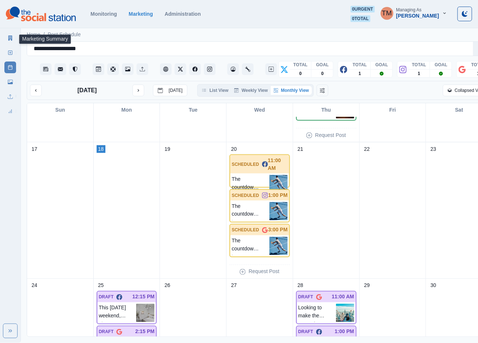
click at [9, 41] on link "Marketing Summary" at bounding box center [10, 38] width 12 height 12
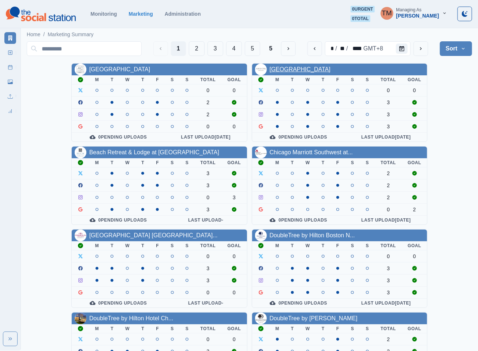
click at [294, 72] on link "Aura Hotel Times Square" at bounding box center [300, 69] width 61 height 6
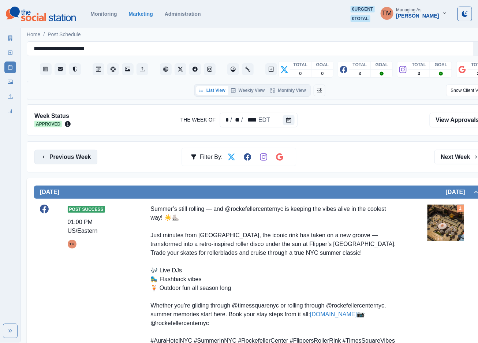
click at [71, 157] on button "Previous Week" at bounding box center [65, 157] width 63 height 15
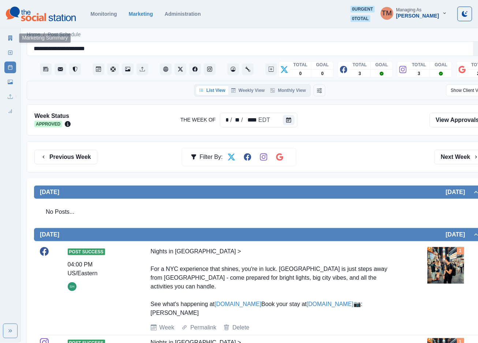
click at [8, 38] on icon at bounding box center [10, 37] width 5 height 5
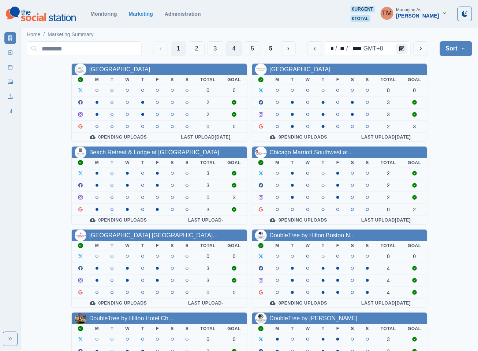
click at [232, 48] on button "4" at bounding box center [234, 48] width 16 height 15
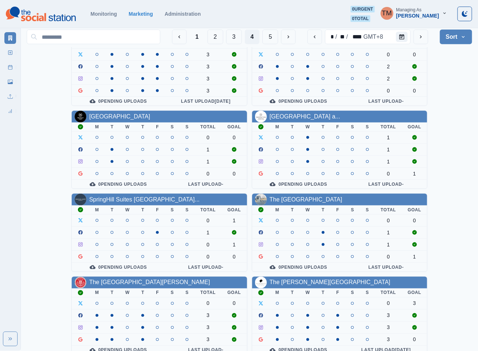
scroll to position [220, 0]
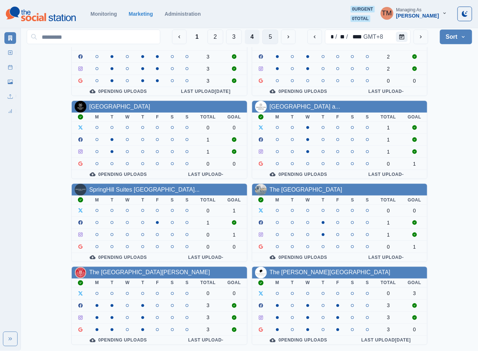
click at [266, 35] on button "5" at bounding box center [270, 37] width 16 height 15
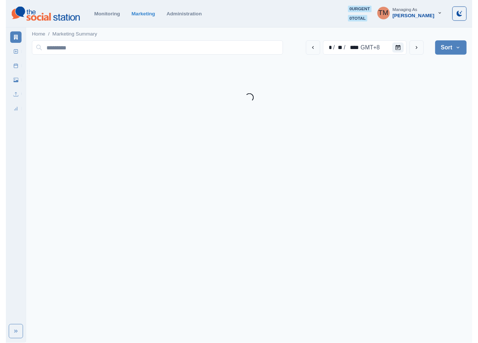
scroll to position [0, 0]
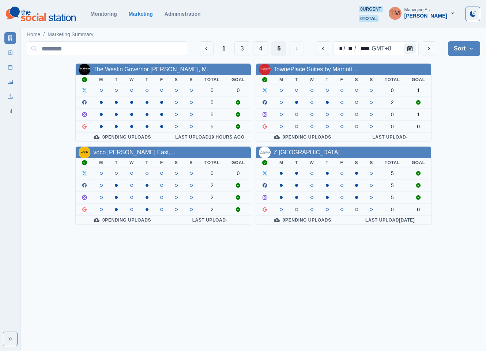
click at [139, 153] on link "voco Fiorello Laguardia East,..." at bounding box center [134, 152] width 82 height 6
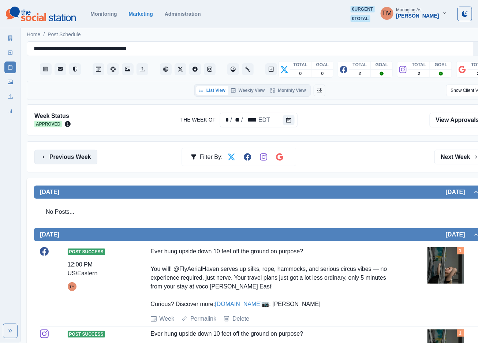
click at [80, 159] on button "Previous Week" at bounding box center [65, 157] width 63 height 15
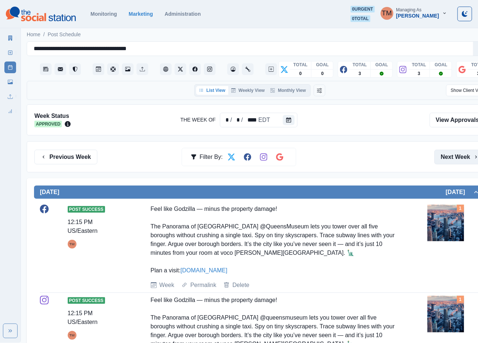
click at [451, 155] on button "Next Week" at bounding box center [459, 157] width 51 height 15
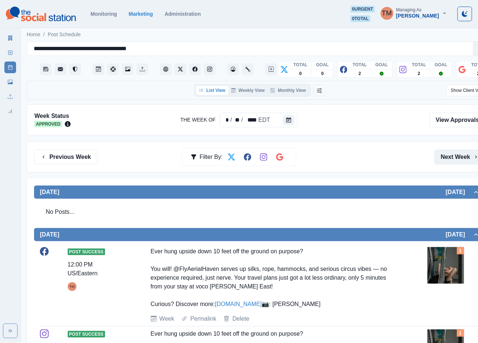
click at [451, 155] on button "Next Week" at bounding box center [459, 157] width 51 height 15
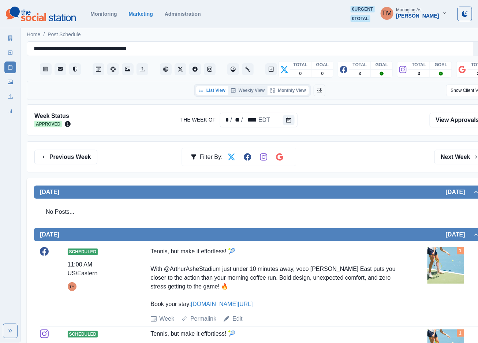
click at [296, 93] on button "Monthly View" at bounding box center [288, 90] width 41 height 9
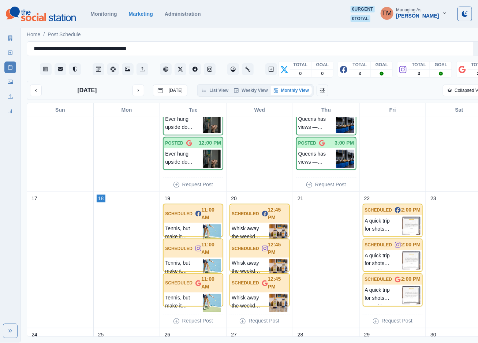
scroll to position [329, 0]
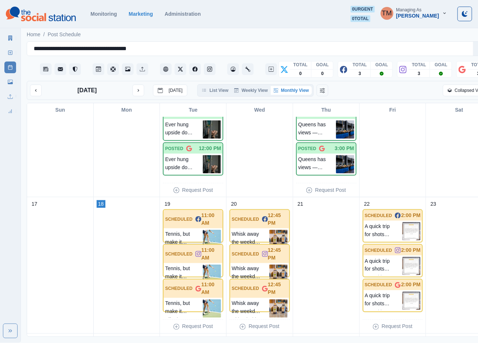
click at [187, 232] on p "Tennis, but make it effortless! 🎾 With @ArthurAsheStadium just under 10 minutes…" at bounding box center [184, 239] width 38 height 18
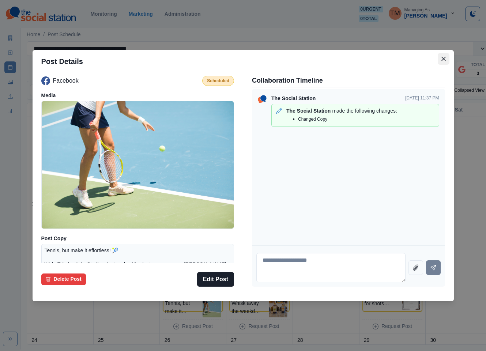
click at [443, 58] on icon "Close" at bounding box center [443, 58] width 4 height 4
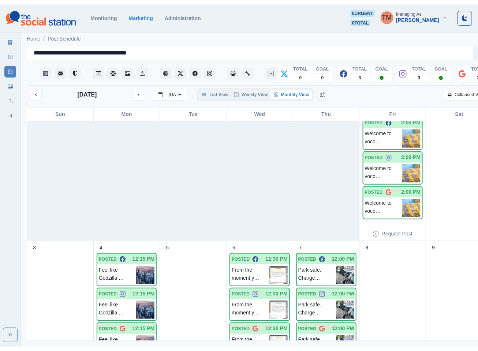
scroll to position [0, 0]
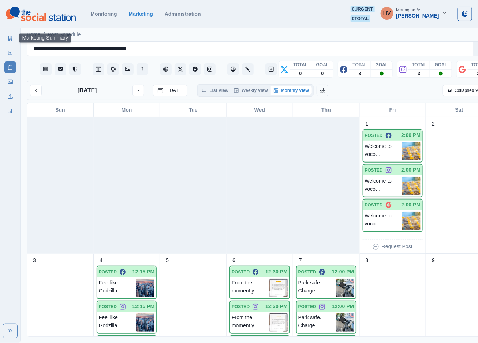
click at [9, 38] on icon at bounding box center [10, 37] width 4 height 5
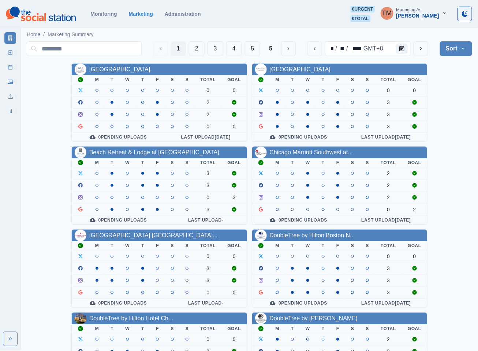
click at [444, 78] on div "AC Hotel Atlanta Downtown M T W T F S S Total Goal 0 0 2 2 0 0 0 Pending Upload…" at bounding box center [249, 310] width 445 height 494
click at [201, 47] on button "2" at bounding box center [197, 48] width 16 height 15
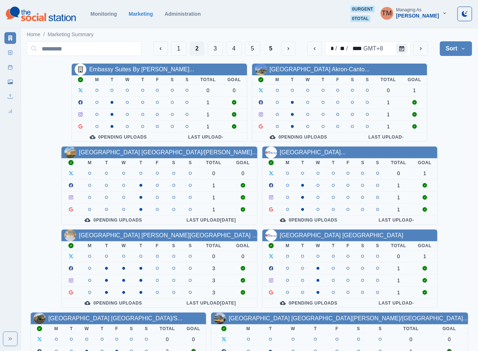
click at [412, 48] on div "* / ** / **** GMT+8" at bounding box center [367, 48] width 121 height 15
click at [418, 50] on icon "next" at bounding box center [421, 49] width 6 height 6
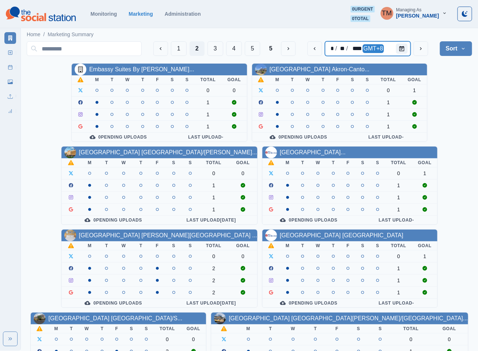
click at [396, 49] on div "* / ** / **** GMT+8" at bounding box center [368, 48] width 86 height 15
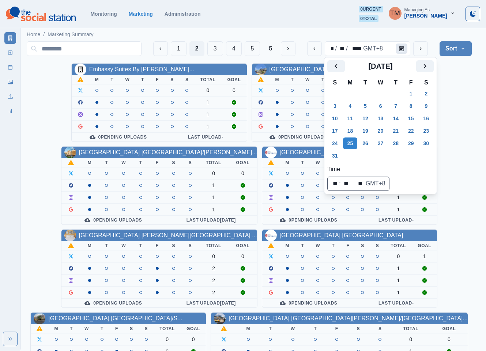
click at [402, 49] on icon "Calendar" at bounding box center [401, 48] width 5 height 5
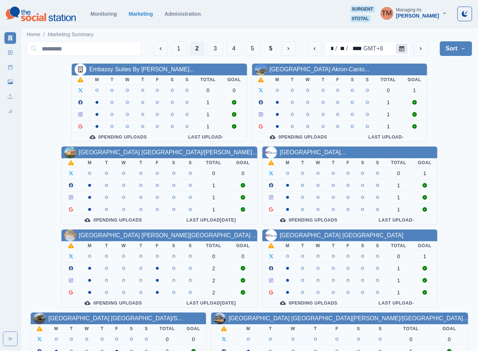
click at [402, 49] on icon "Calendar" at bounding box center [401, 48] width 5 height 5
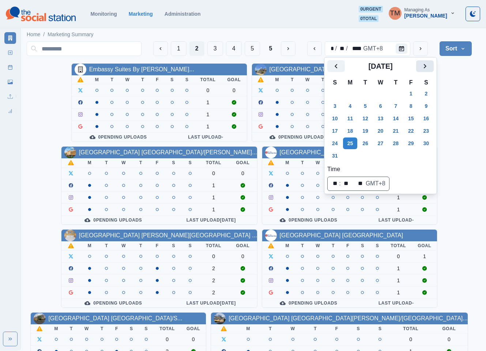
click at [420, 67] on button "Next" at bounding box center [425, 66] width 18 height 12
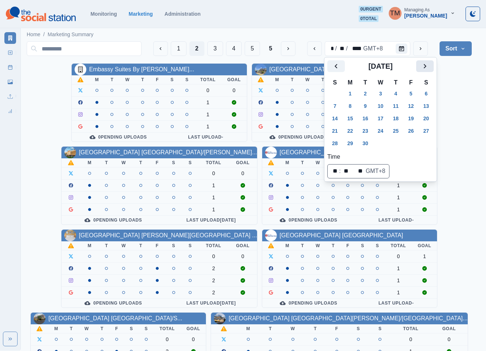
click at [420, 67] on button "Next" at bounding box center [425, 66] width 18 height 12
click at [349, 106] on button "6" at bounding box center [350, 106] width 15 height 12
click at [452, 105] on div "Embassy Suites By Hilton Syra... M T W T F S S Total Goal 0 0 1 1 1 0 Pending U…" at bounding box center [249, 310] width 445 height 494
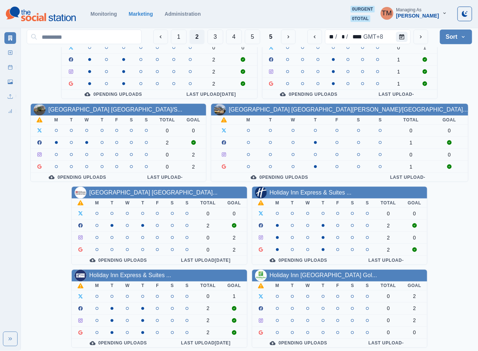
scroll to position [220, 0]
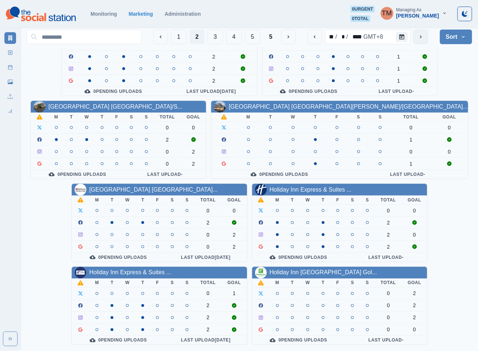
click at [418, 40] on icon "next" at bounding box center [421, 37] width 6 height 6
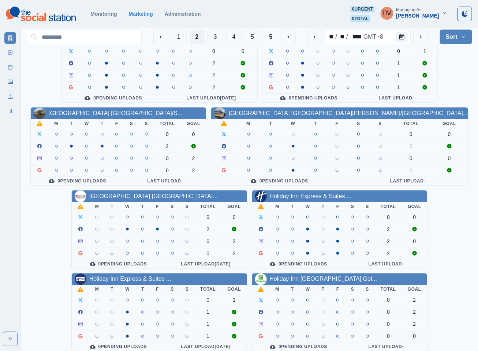
scroll to position [220, 0]
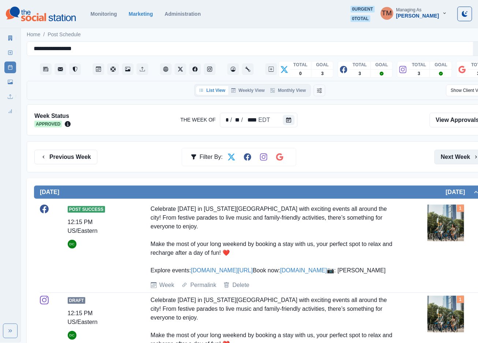
click at [451, 159] on button "Next Week" at bounding box center [459, 157] width 51 height 15
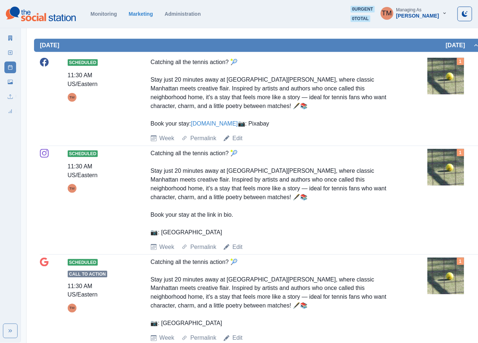
scroll to position [165, 0]
